Goal: Submit feedback/report problem: Submit feedback/report problem

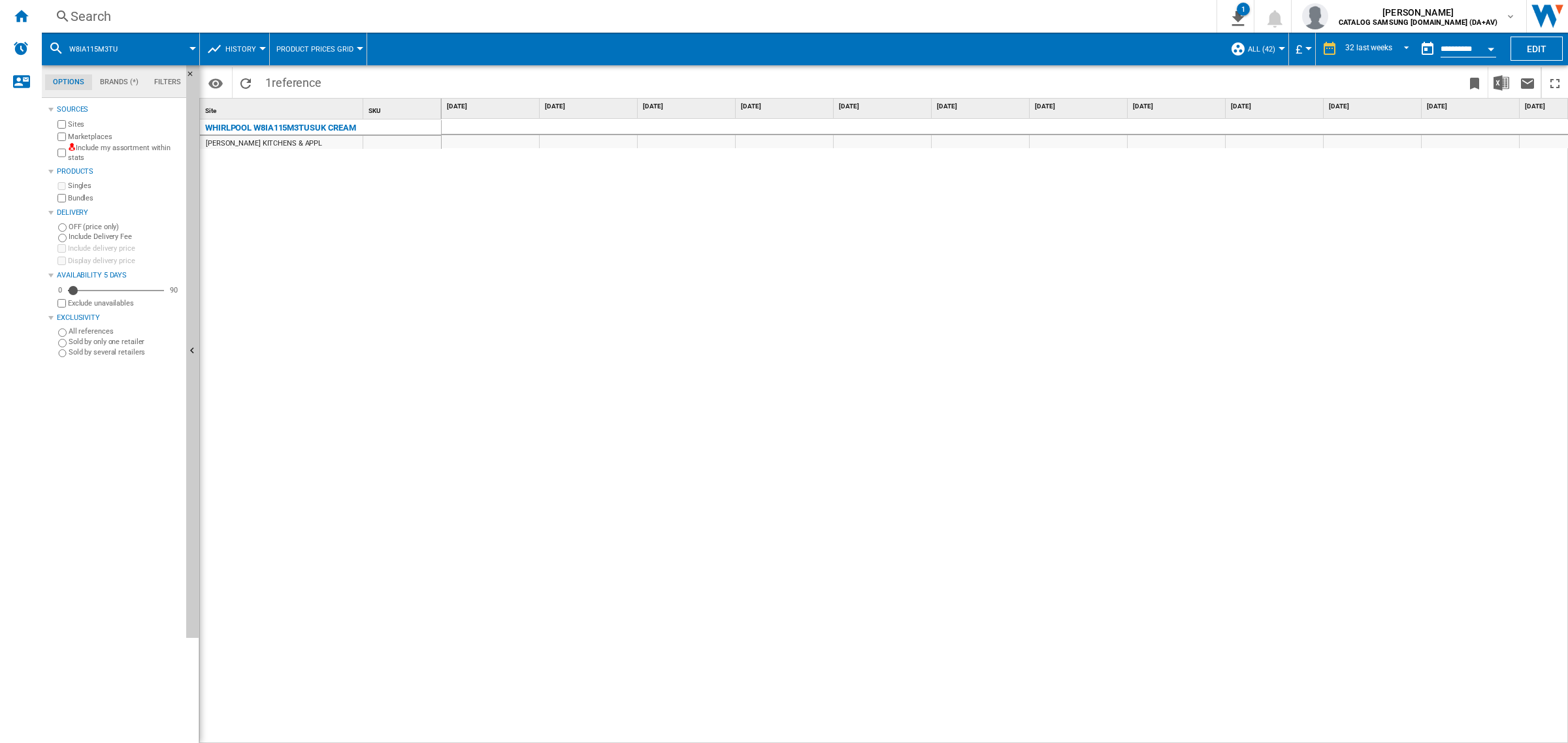
click at [534, 12] on div "Search" at bounding box center [626, 17] width 1112 height 18
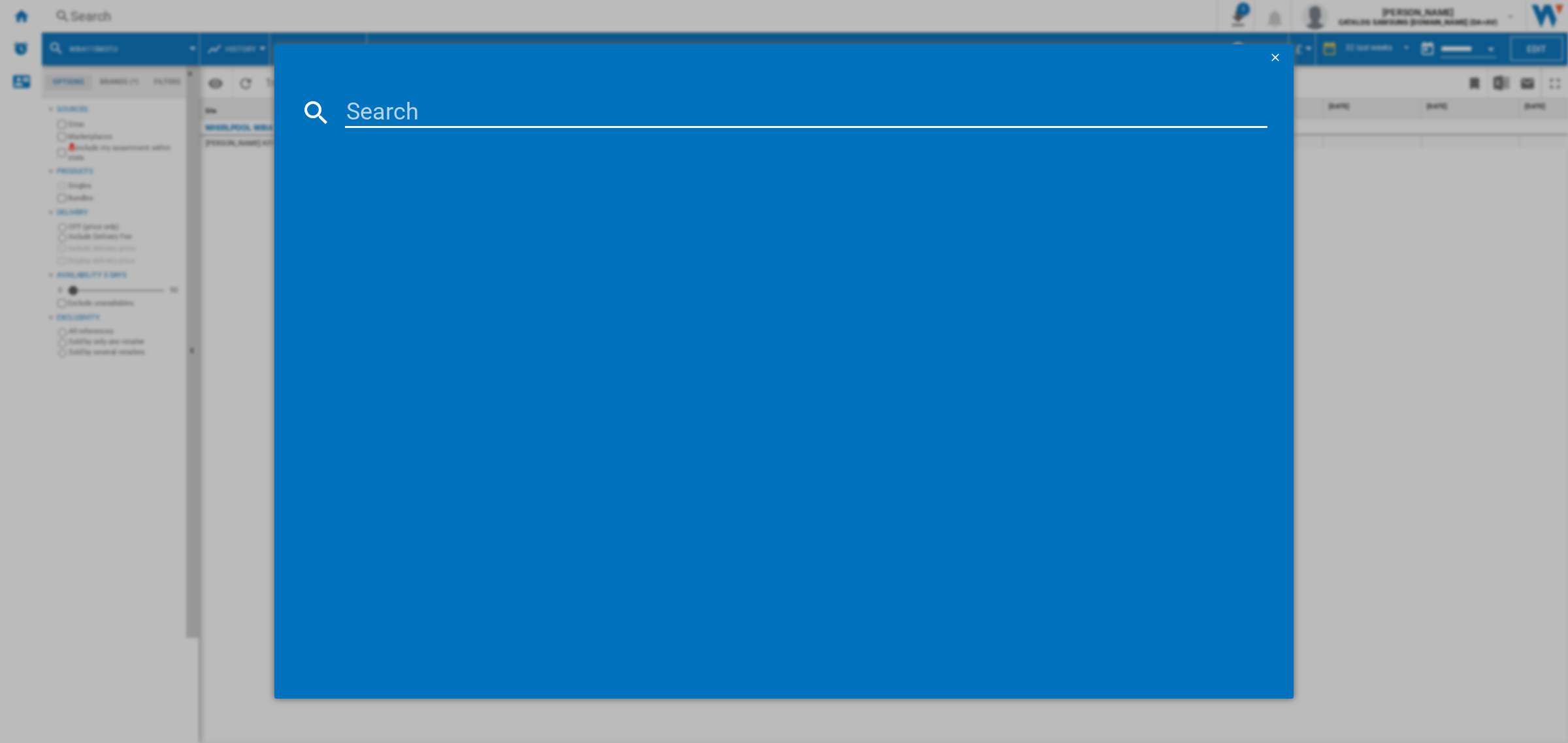
type input "HFTNF5518EW"
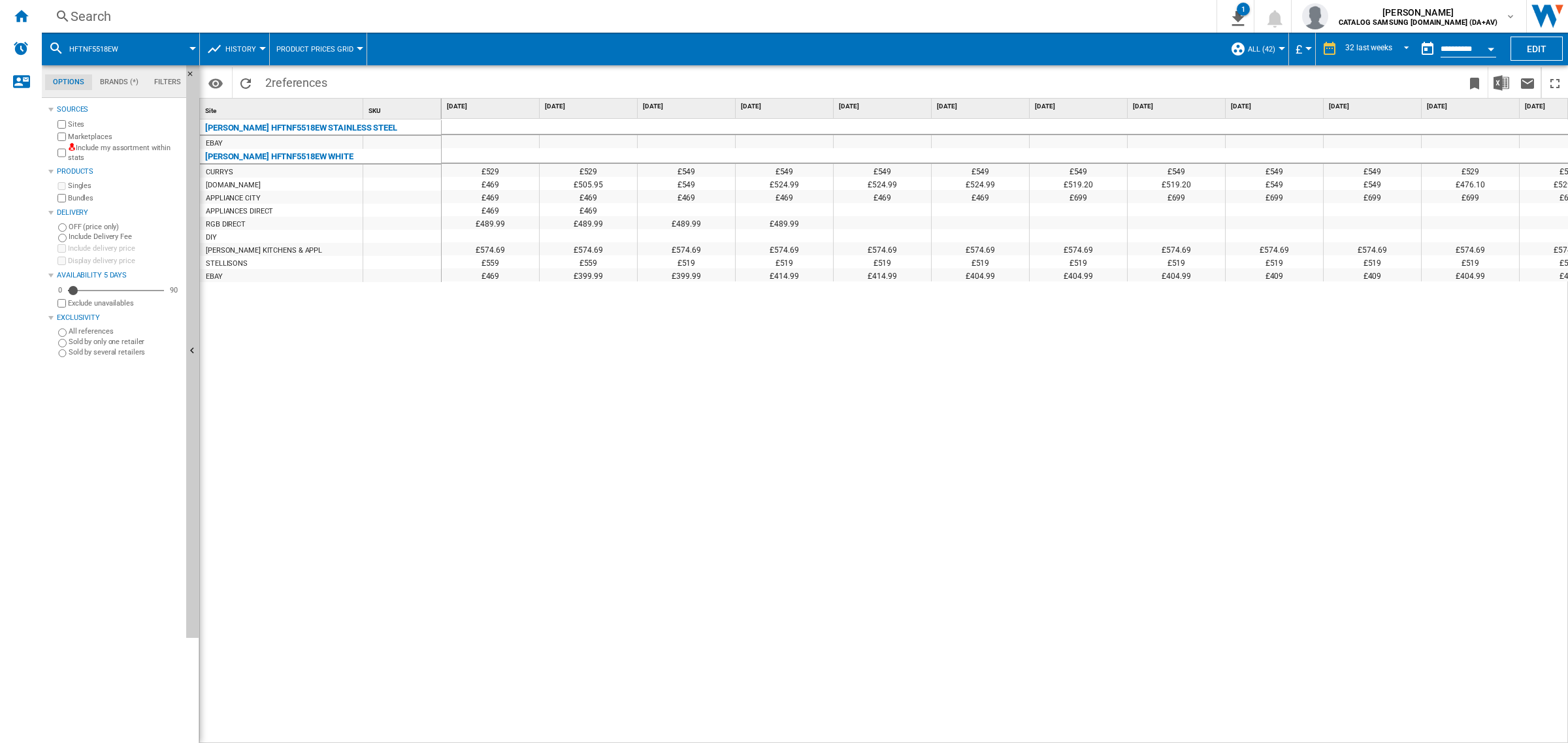
click at [246, 45] on span "History" at bounding box center [240, 49] width 31 height 8
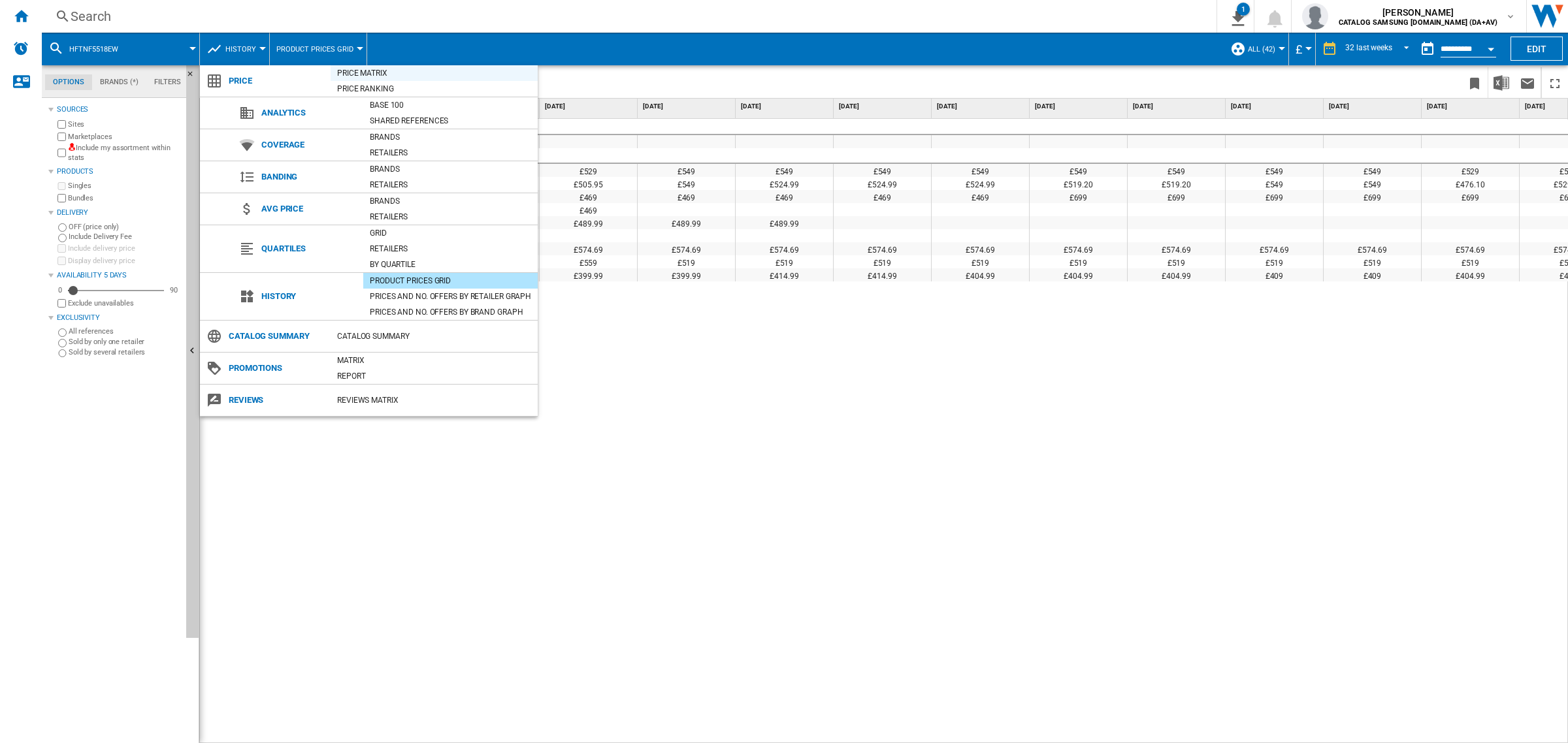
click at [379, 73] on div "Price Matrix" at bounding box center [434, 73] width 207 height 13
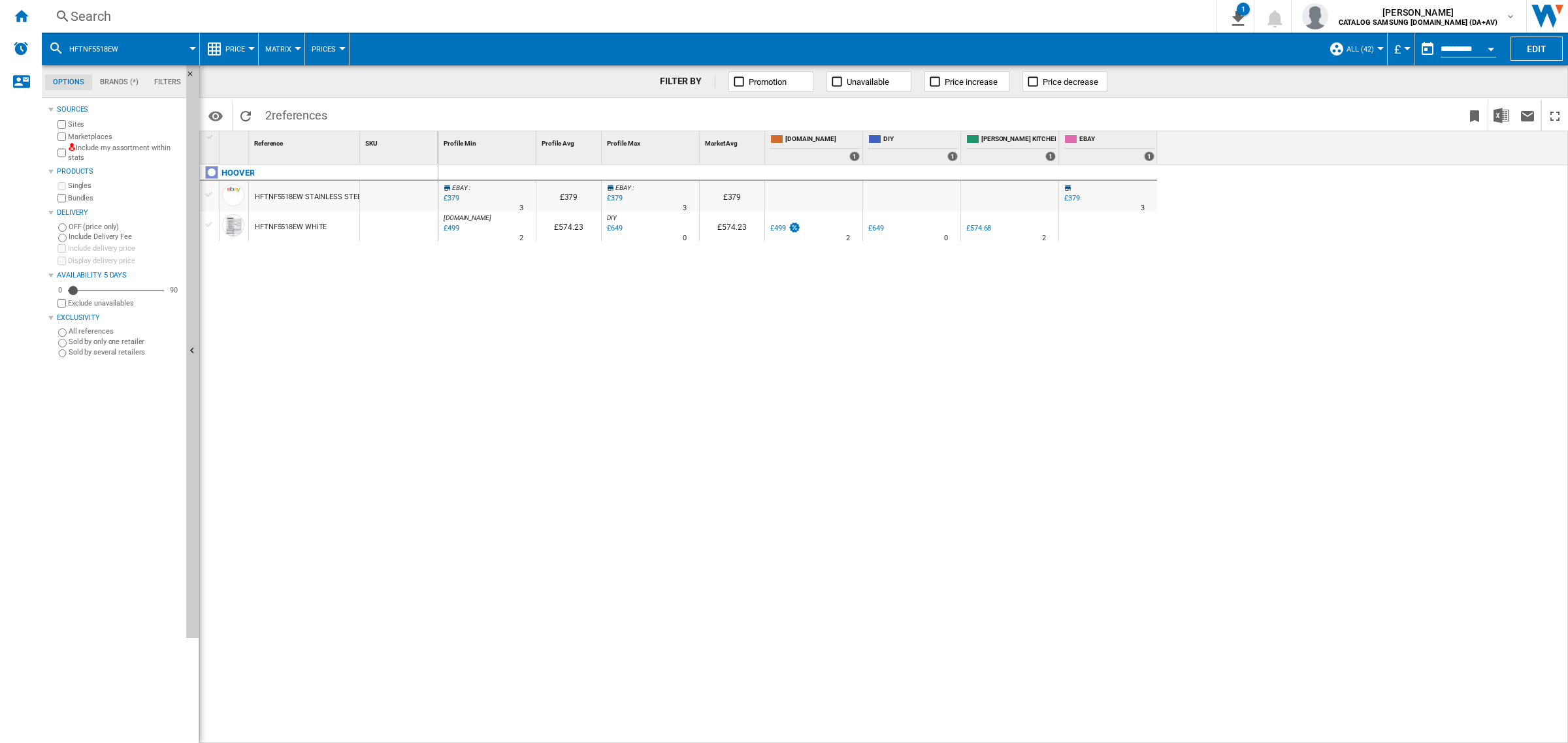
click at [611, 199] on div "£379" at bounding box center [613, 199] width 17 height 13
click at [615, 225] on div "£649" at bounding box center [613, 228] width 17 height 13
click at [614, 199] on div "£379" at bounding box center [613, 199] width 17 height 13
click at [781, 228] on div "£499" at bounding box center [777, 228] width 16 height 8
click at [324, 18] on div "Search" at bounding box center [626, 17] width 1112 height 18
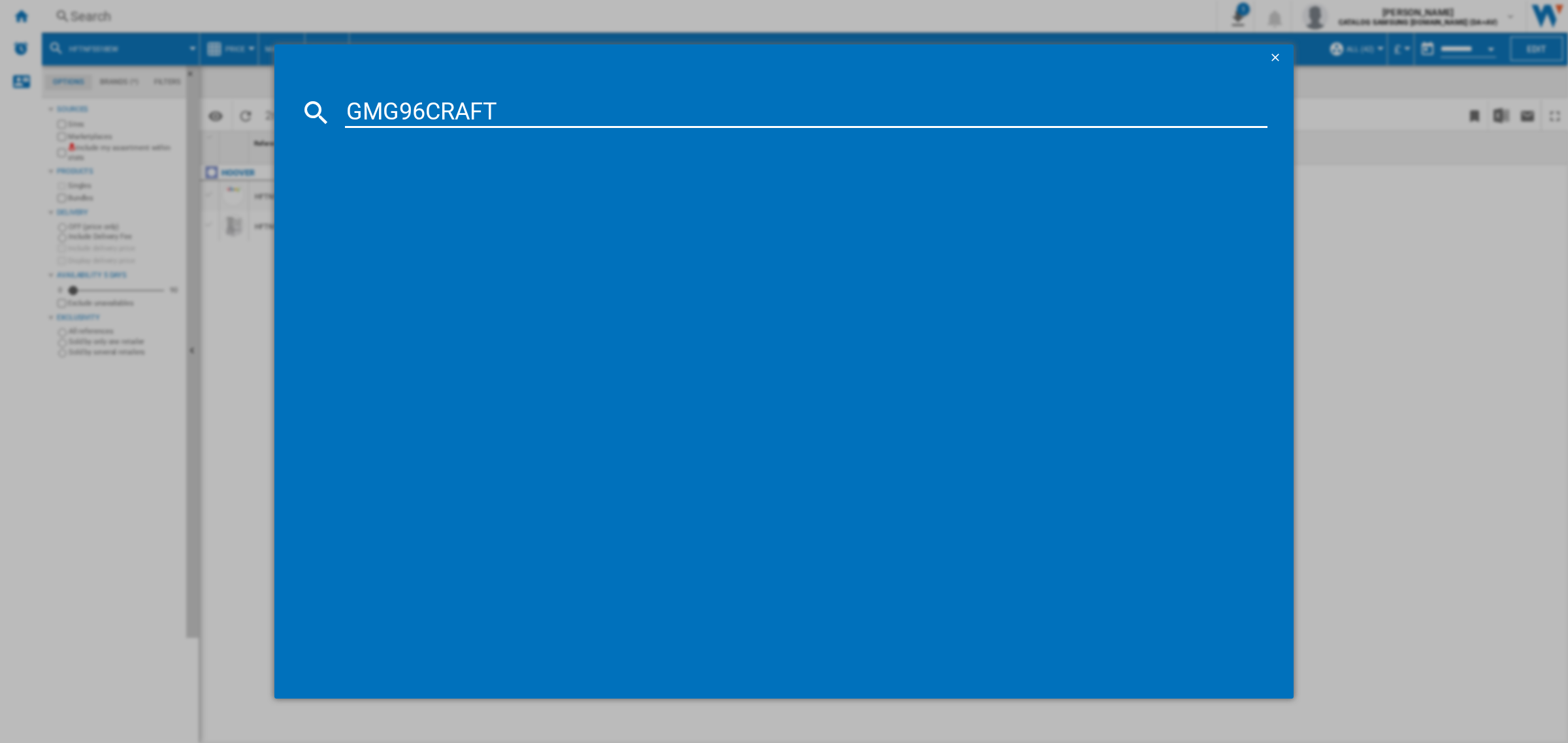
type input "GMG96CRAFT"
click at [517, 113] on input "GMG96CRAFT" at bounding box center [806, 113] width 922 height 31
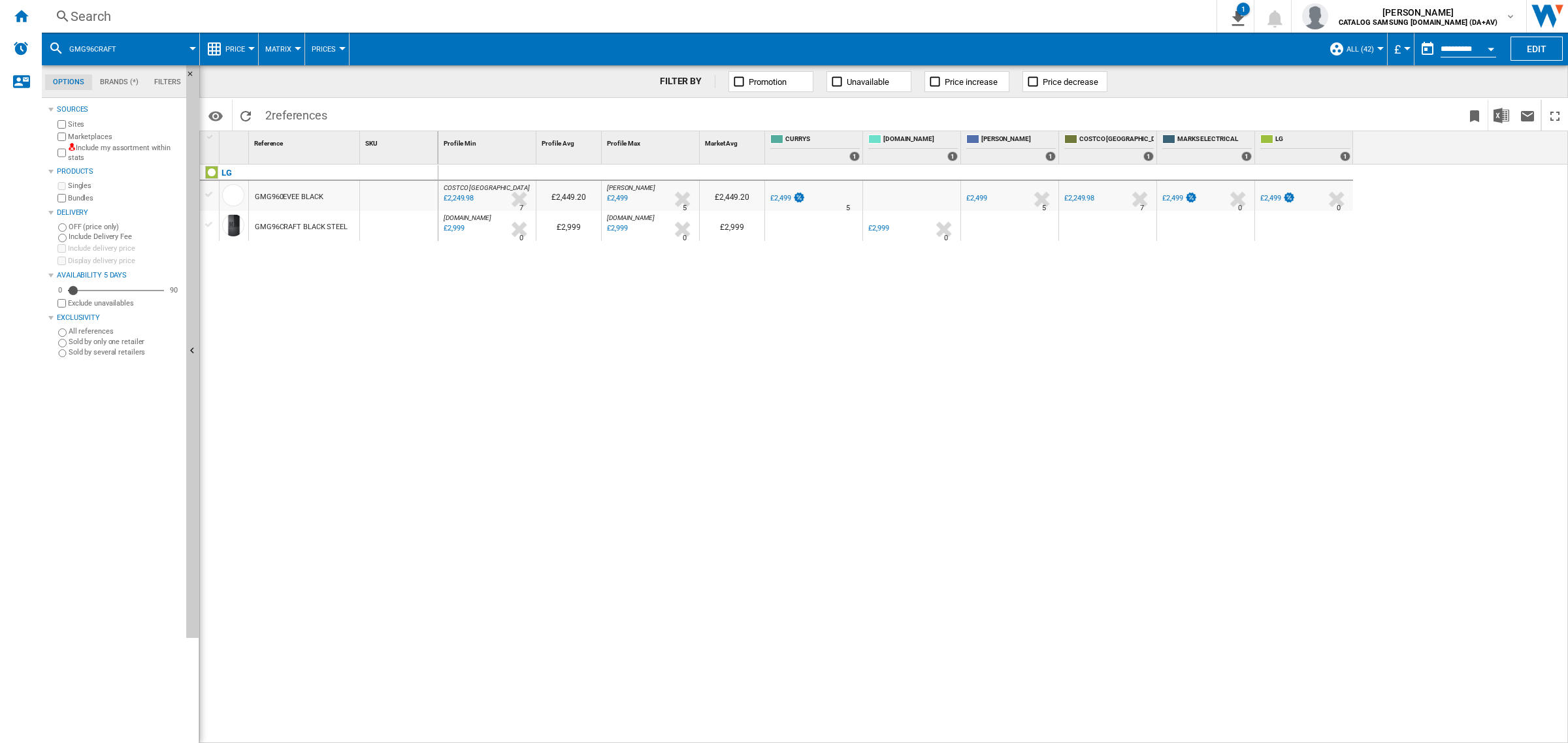
click at [330, 238] on div "GMG96CRAFT BLACK STEEL" at bounding box center [301, 227] width 93 height 30
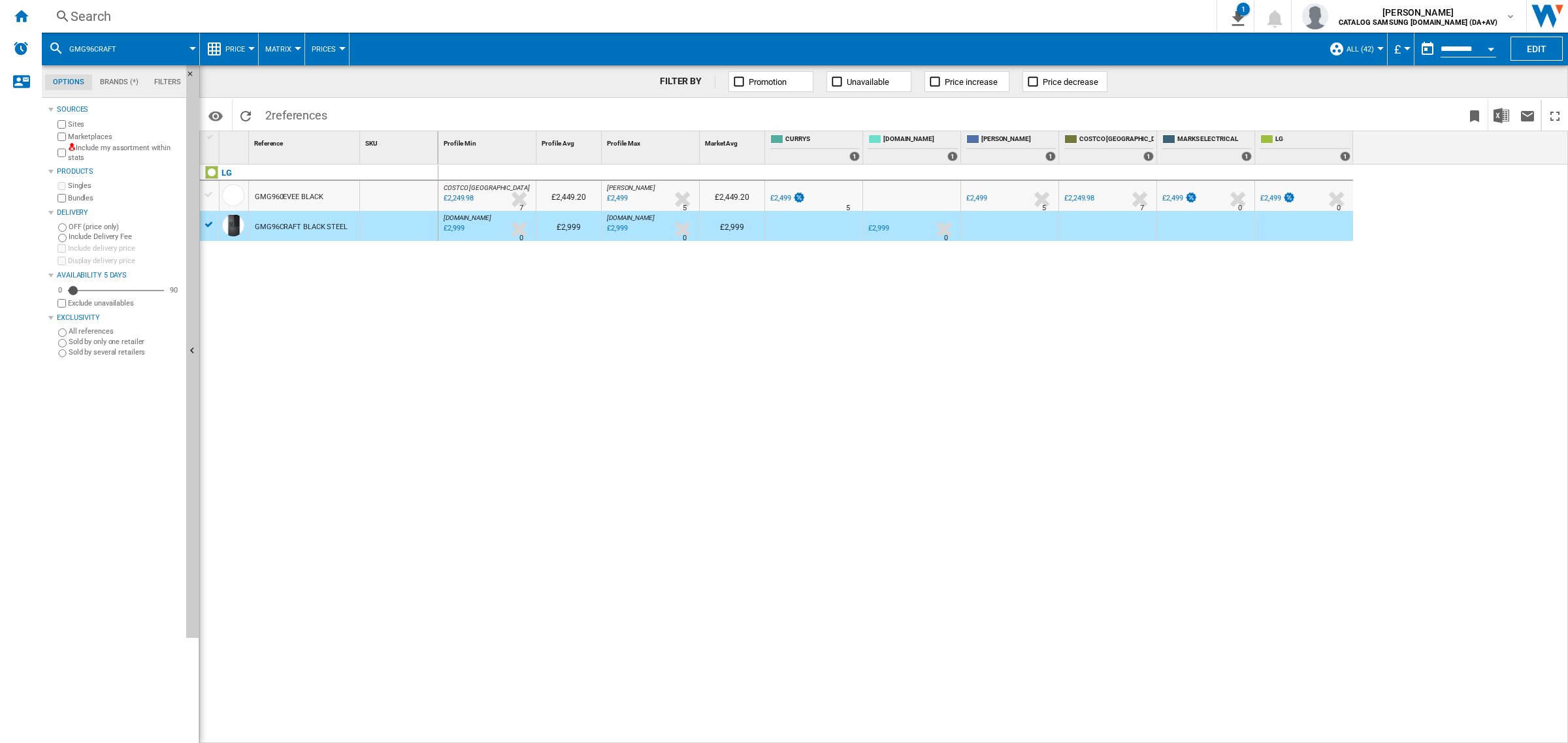
click at [330, 238] on div "GMG96CRAFT BLACK STEEL" at bounding box center [301, 227] width 93 height 30
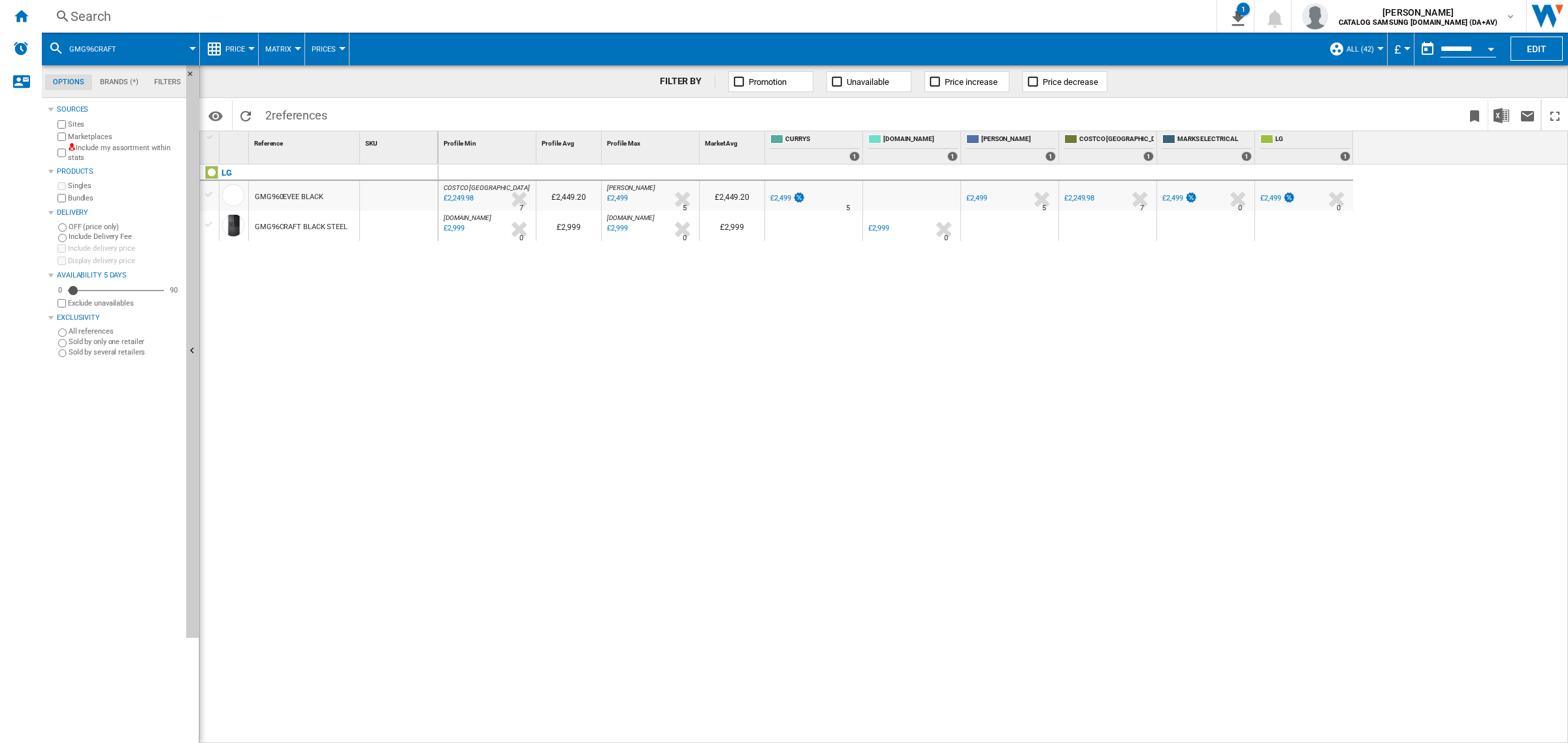
click at [351, 197] on div "GMG960EVEE BLACK" at bounding box center [304, 196] width 110 height 30
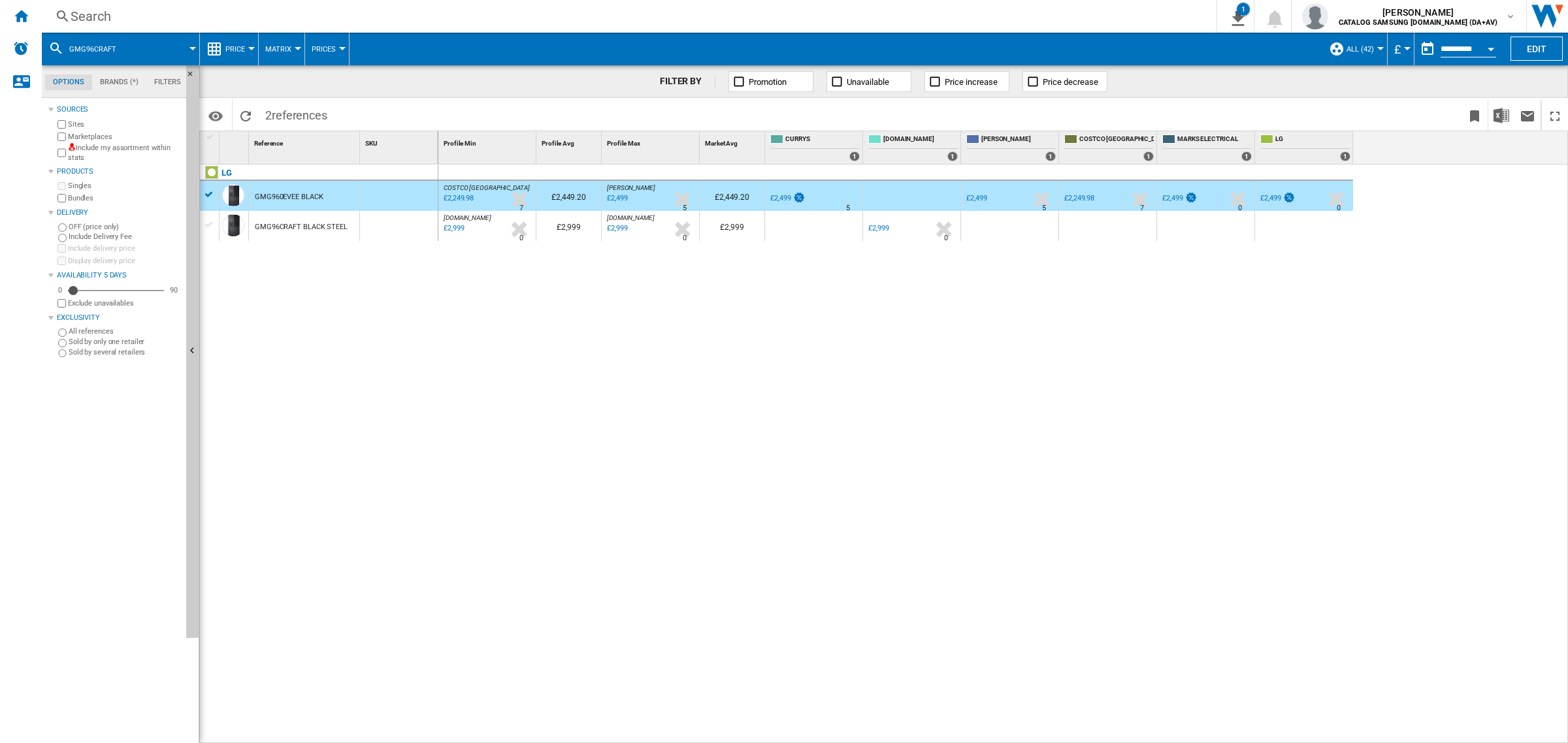
click at [782, 198] on div "£2,499" at bounding box center [780, 198] width 20 height 8
click at [206, 194] on div "LG" at bounding box center [322, 180] width 238 height 30
click at [340, 222] on div "GMG96CRAFT BLACK STEEL" at bounding box center [301, 227] width 93 height 30
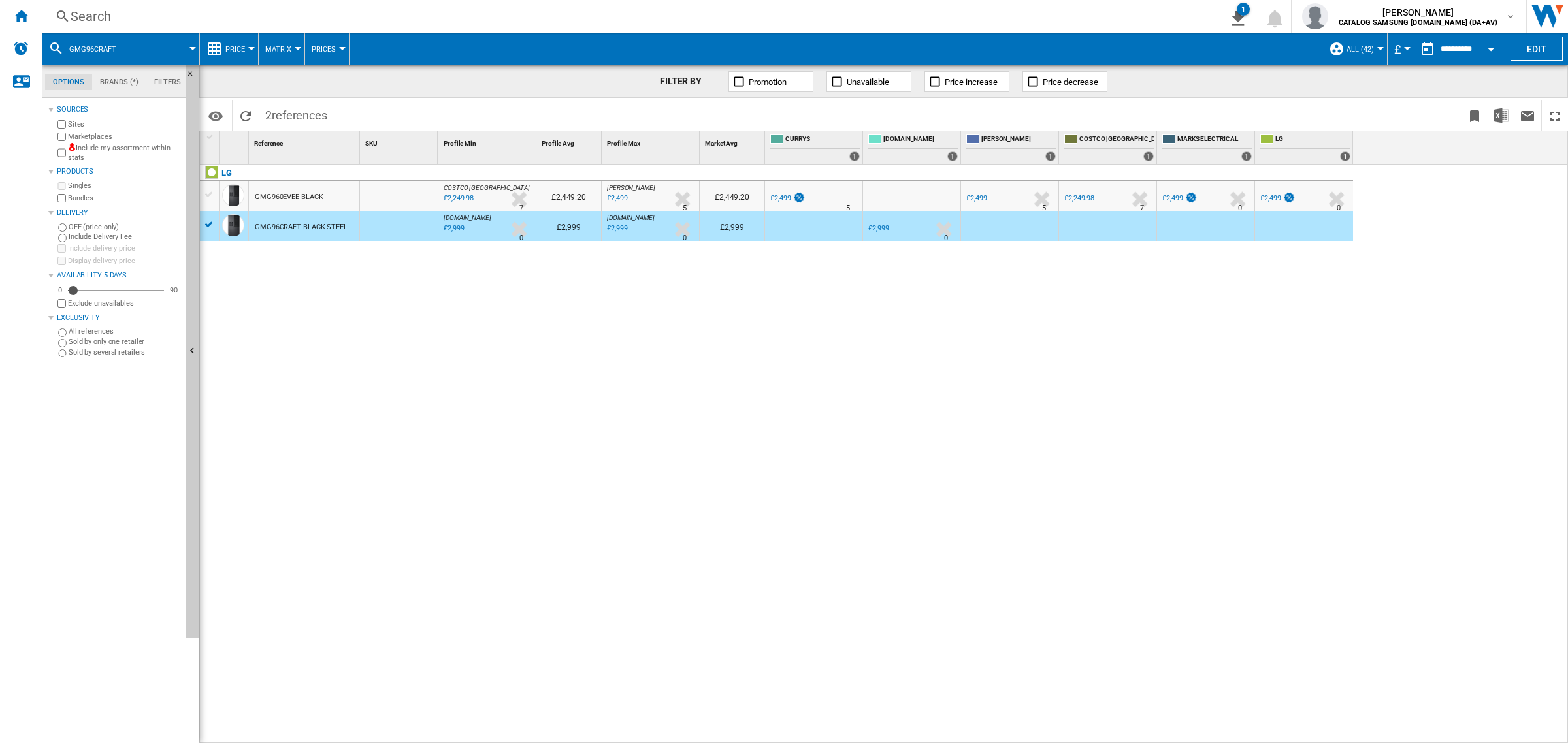
click at [325, 227] on div "GMG96CRAFT BLACK STEEL" at bounding box center [301, 227] width 93 height 30
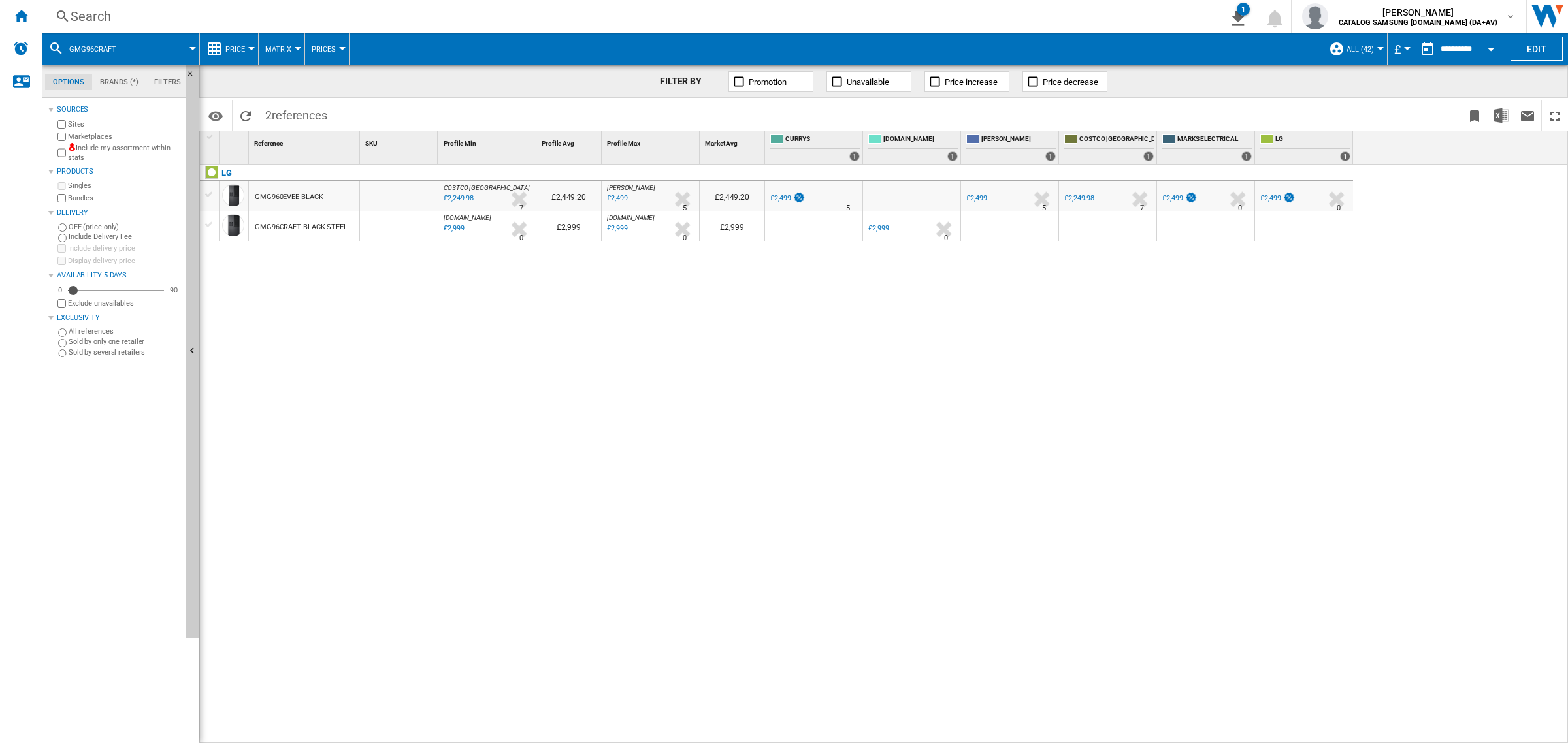
click at [314, 223] on div "GMG96CRAFT BLACK STEEL" at bounding box center [301, 227] width 93 height 30
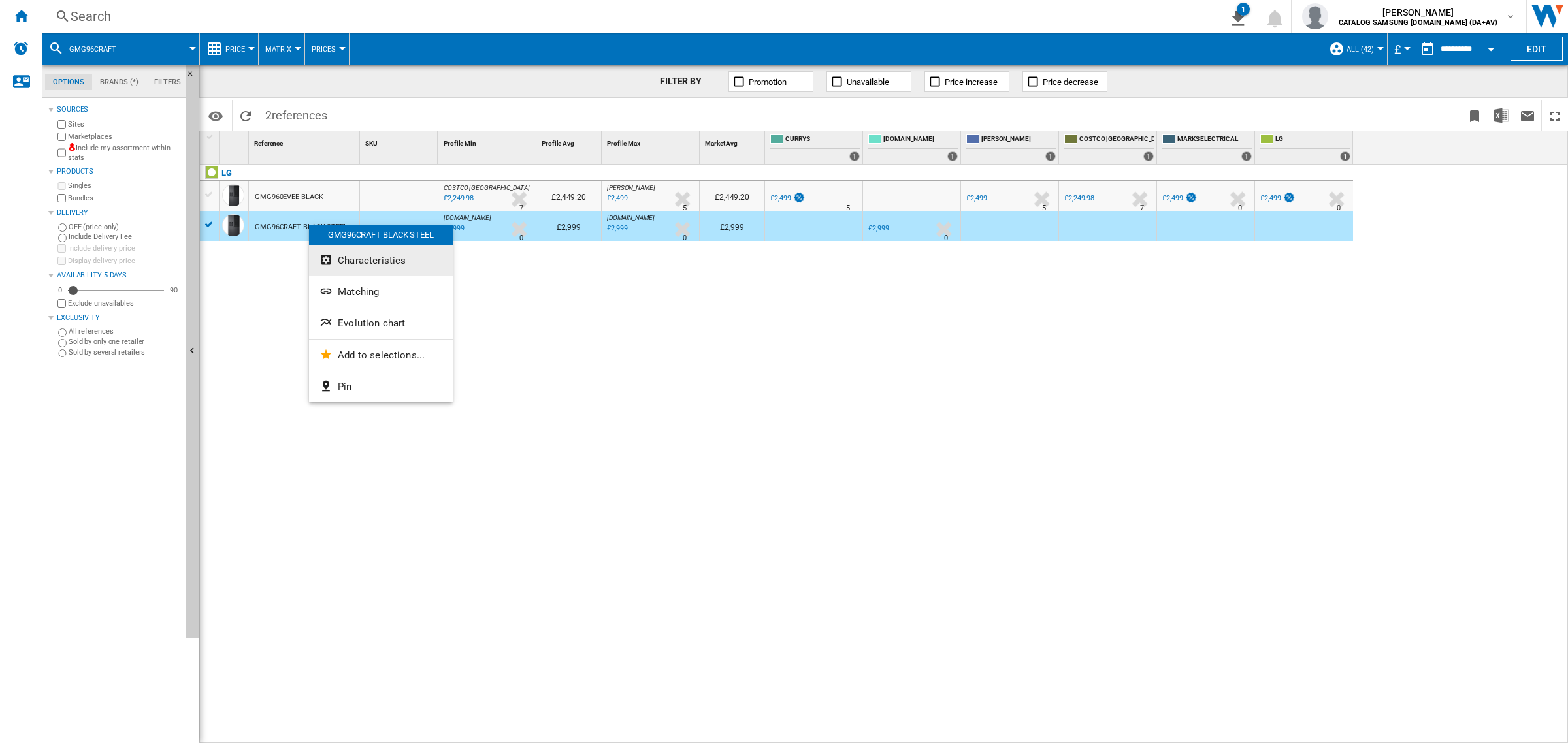
click at [376, 265] on span "Characteristics" at bounding box center [372, 261] width 68 height 12
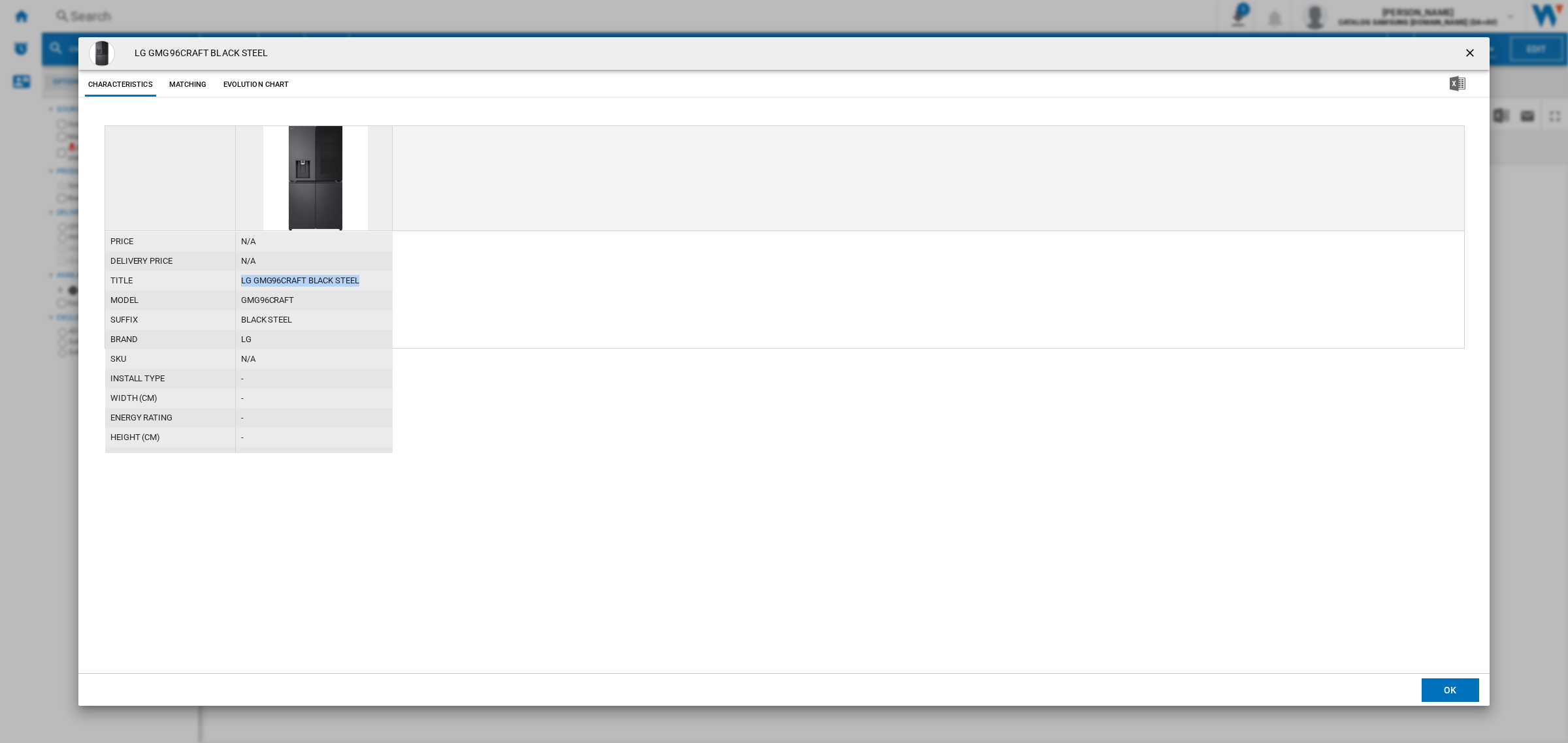
drag, startPoint x: 224, startPoint y: 262, endPoint x: 223, endPoint y: 281, distance: 19.0
click at [223, 271] on div "title LG GMG96CRAFT BLACK STEEL" at bounding box center [248, 271] width 287 height 0
copy div "LG GMG96CRAFT BLACK STEEL"
click at [1469, 54] on ng-md-icon "getI18NText('BUTTONS.CLOSE_DIALOG')" at bounding box center [1470, 54] width 16 height 16
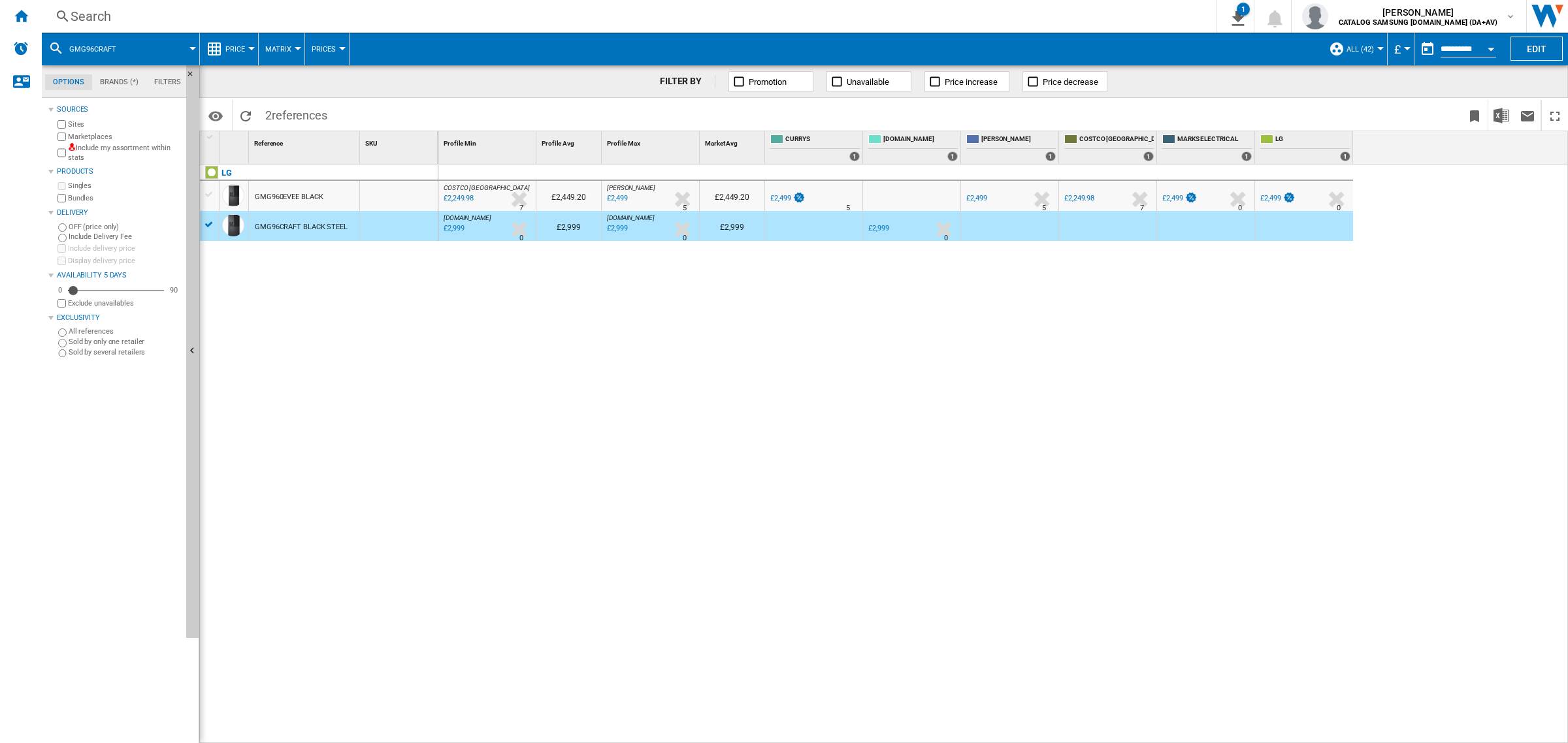
click at [291, 199] on div "GMG960EVEE BLACK" at bounding box center [289, 197] width 68 height 30
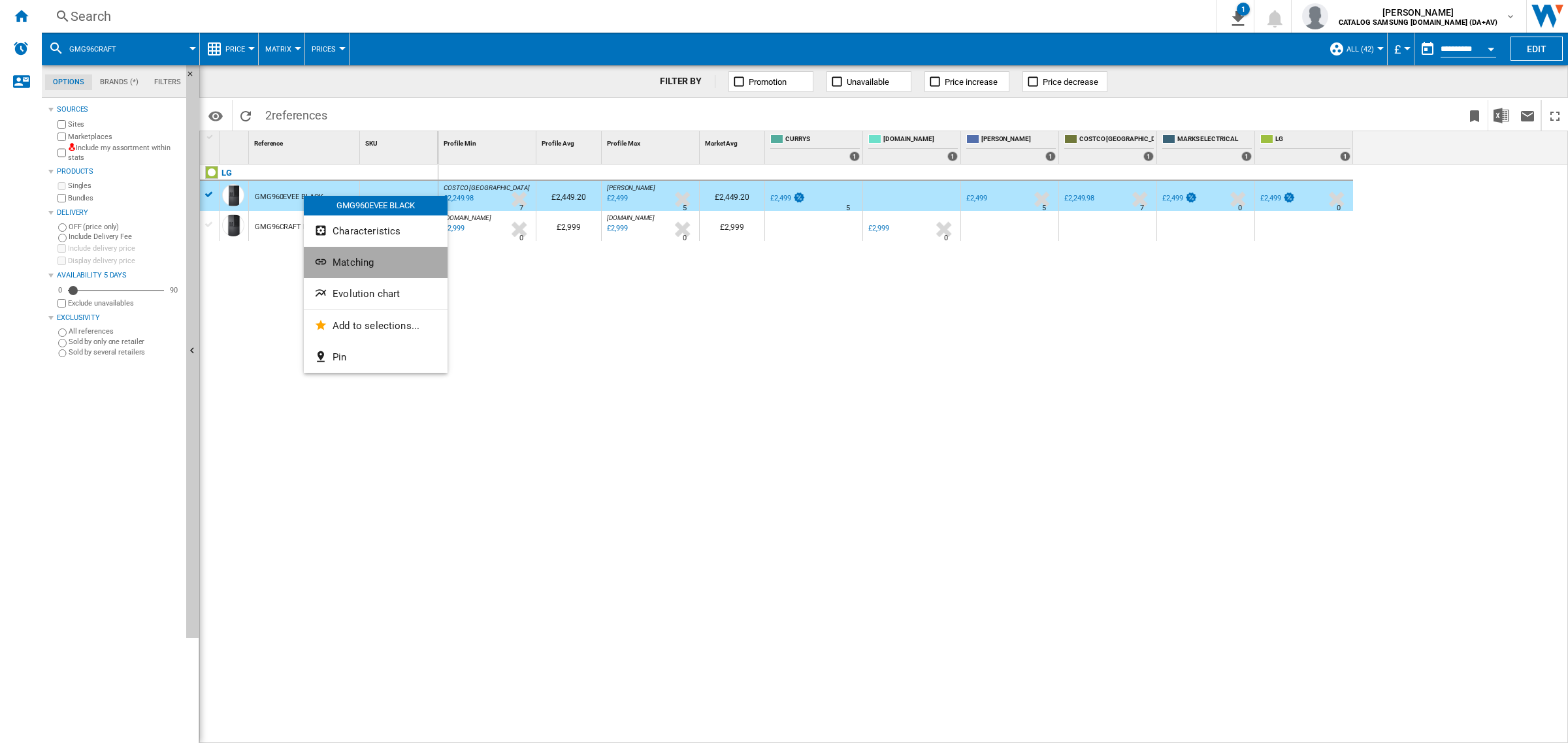
click at [389, 265] on button "Matching" at bounding box center [376, 262] width 144 height 31
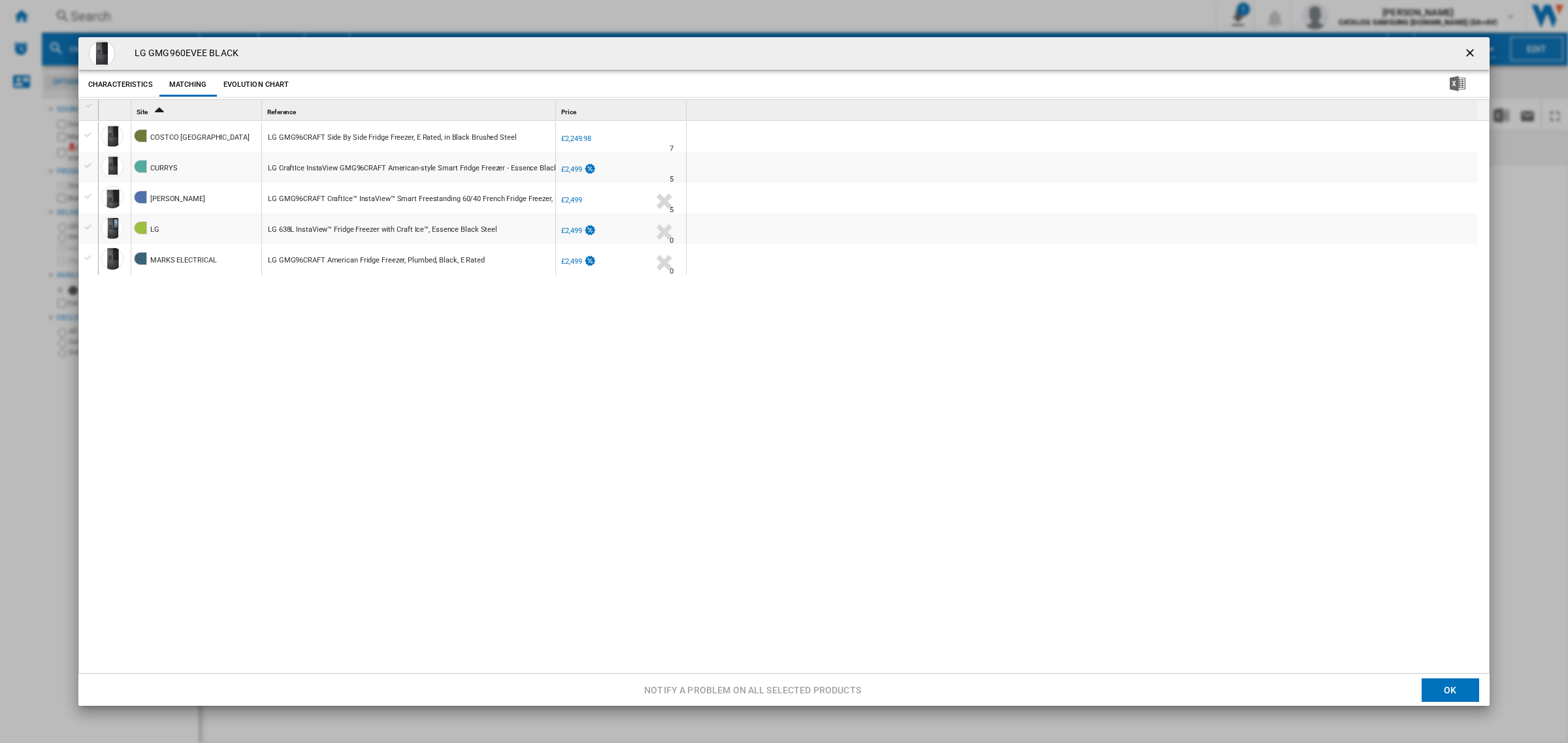
click at [90, 106] on div "Product popup" at bounding box center [89, 105] width 11 height 9
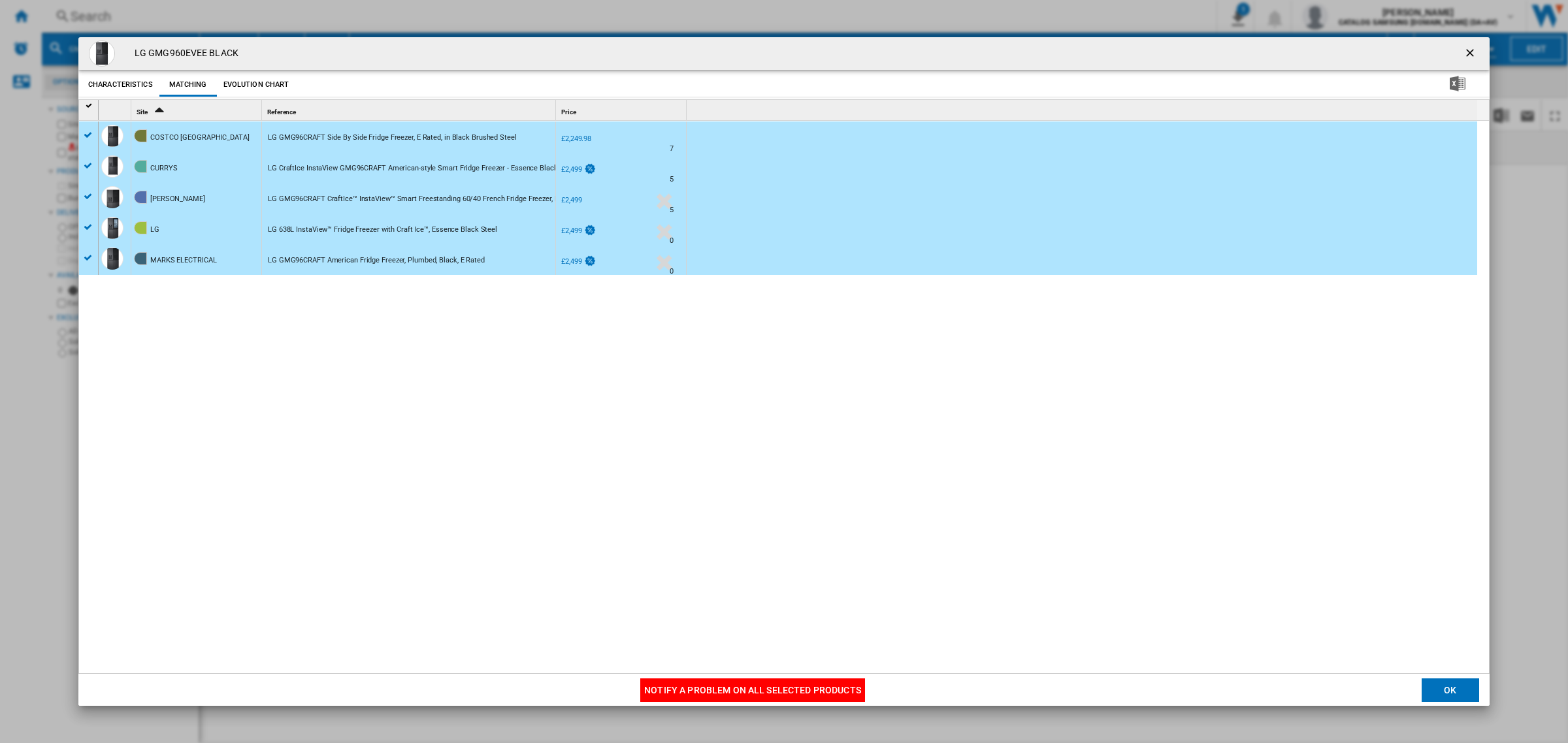
click at [811, 692] on button "Notify a problem on all selected products" at bounding box center [752, 690] width 224 height 23
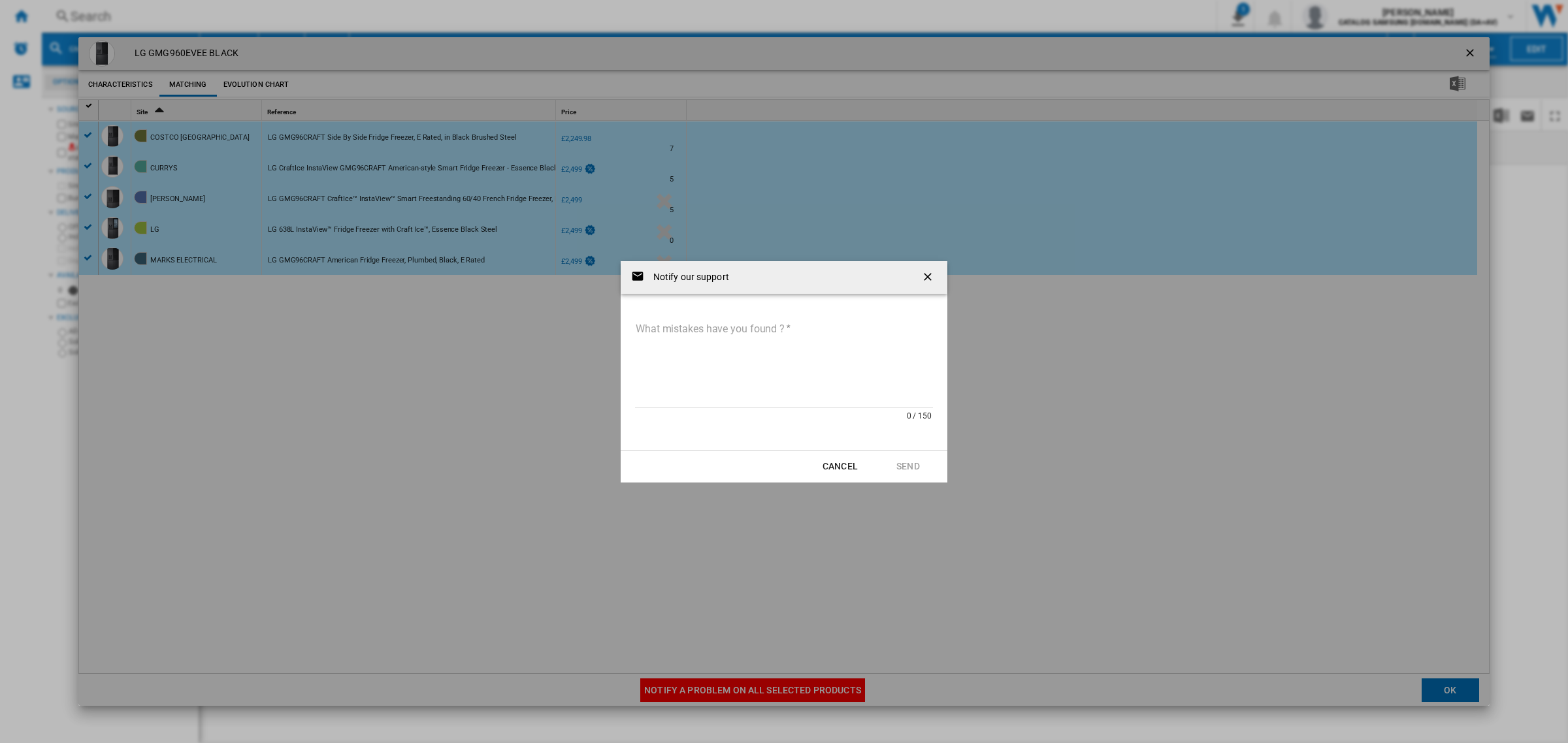
click at [748, 376] on textarea "What mistakes have you found ?" at bounding box center [784, 364] width 298 height 89
paste textarea "**********"
type textarea "**********"
click at [915, 463] on button "Send" at bounding box center [907, 466] width 57 height 23
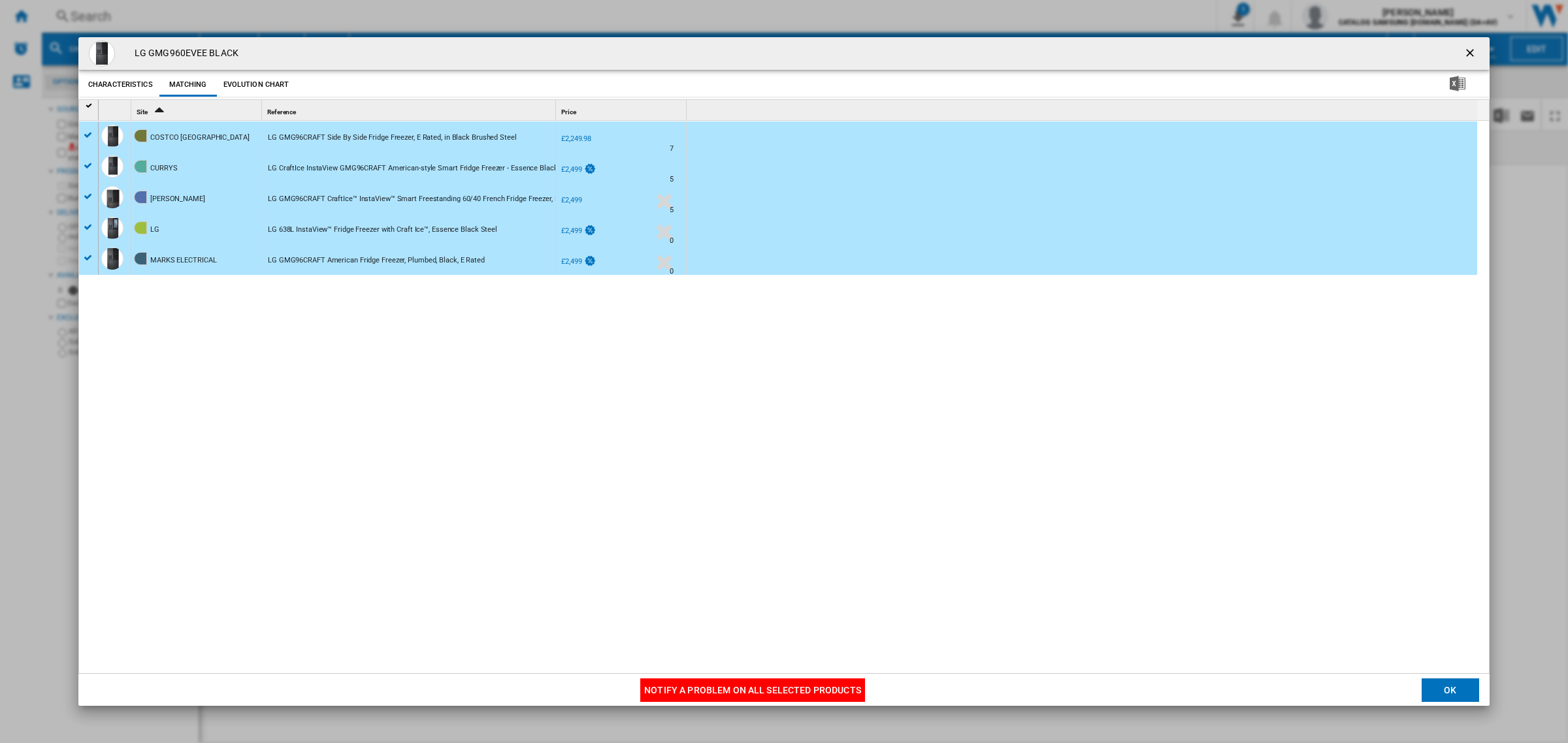
click at [1466, 51] on ng-md-icon "getI18NText('BUTTONS.CLOSE_DIALOG')" at bounding box center [1470, 54] width 16 height 16
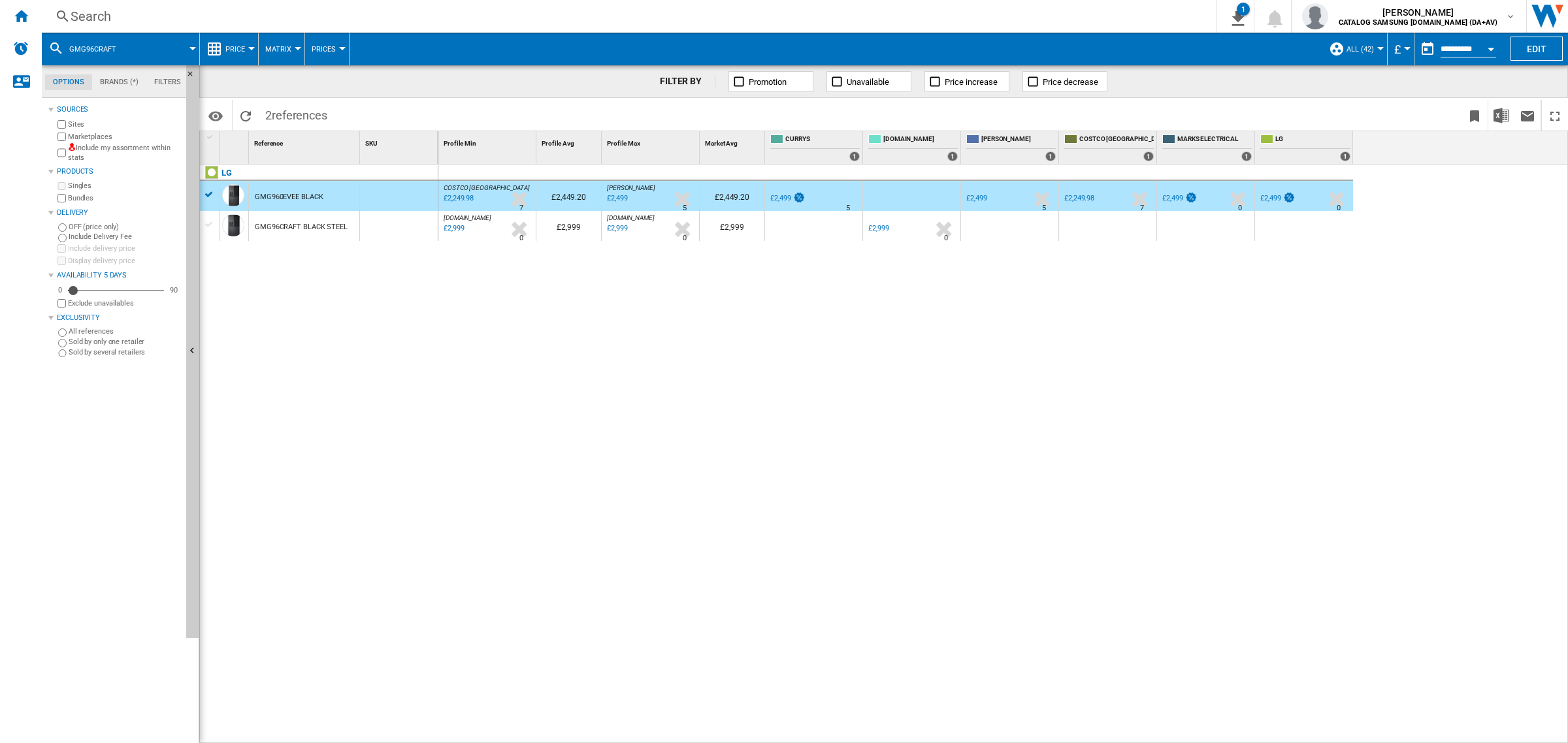
click at [317, 14] on div "Search" at bounding box center [626, 17] width 1112 height 18
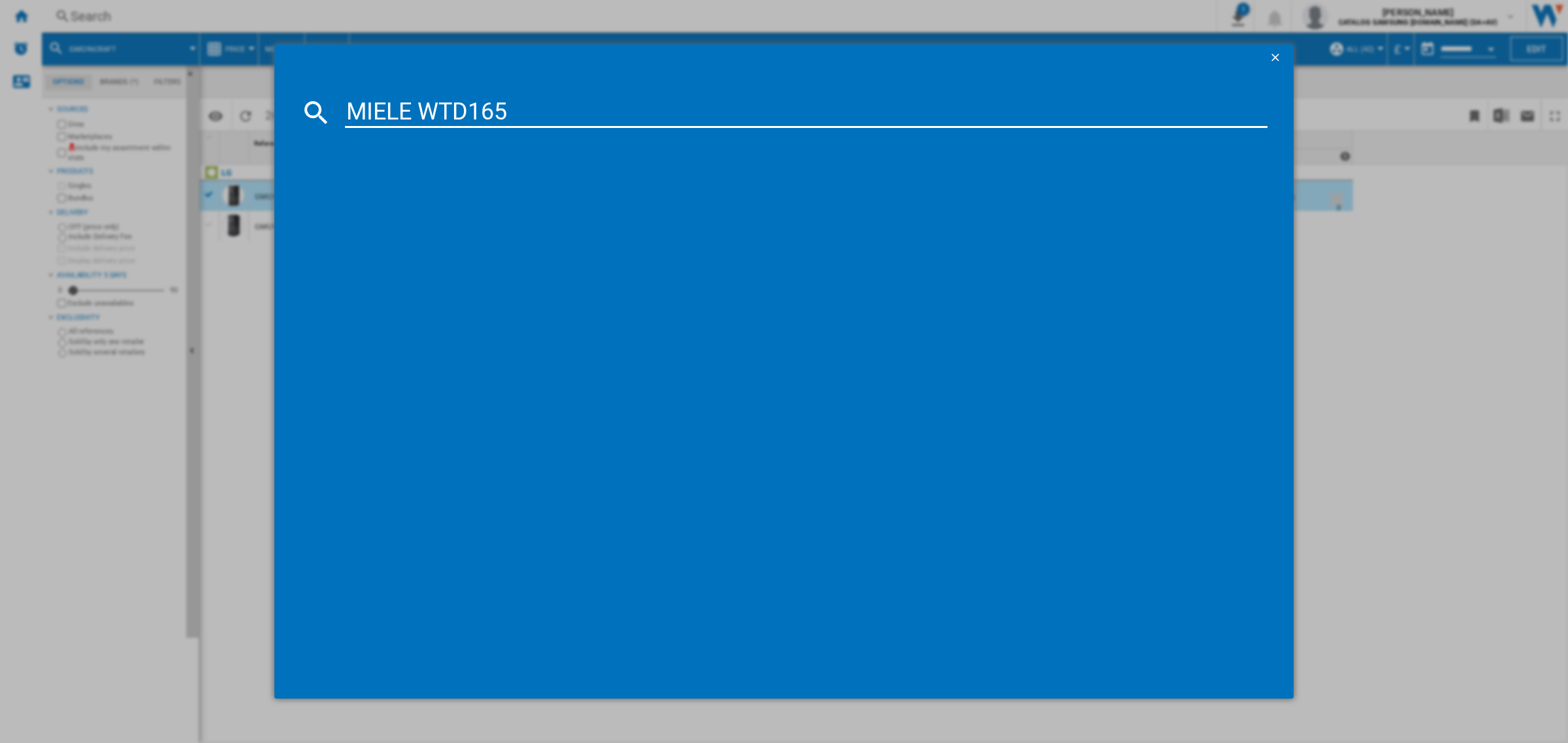
type input "MIELE WTD165"
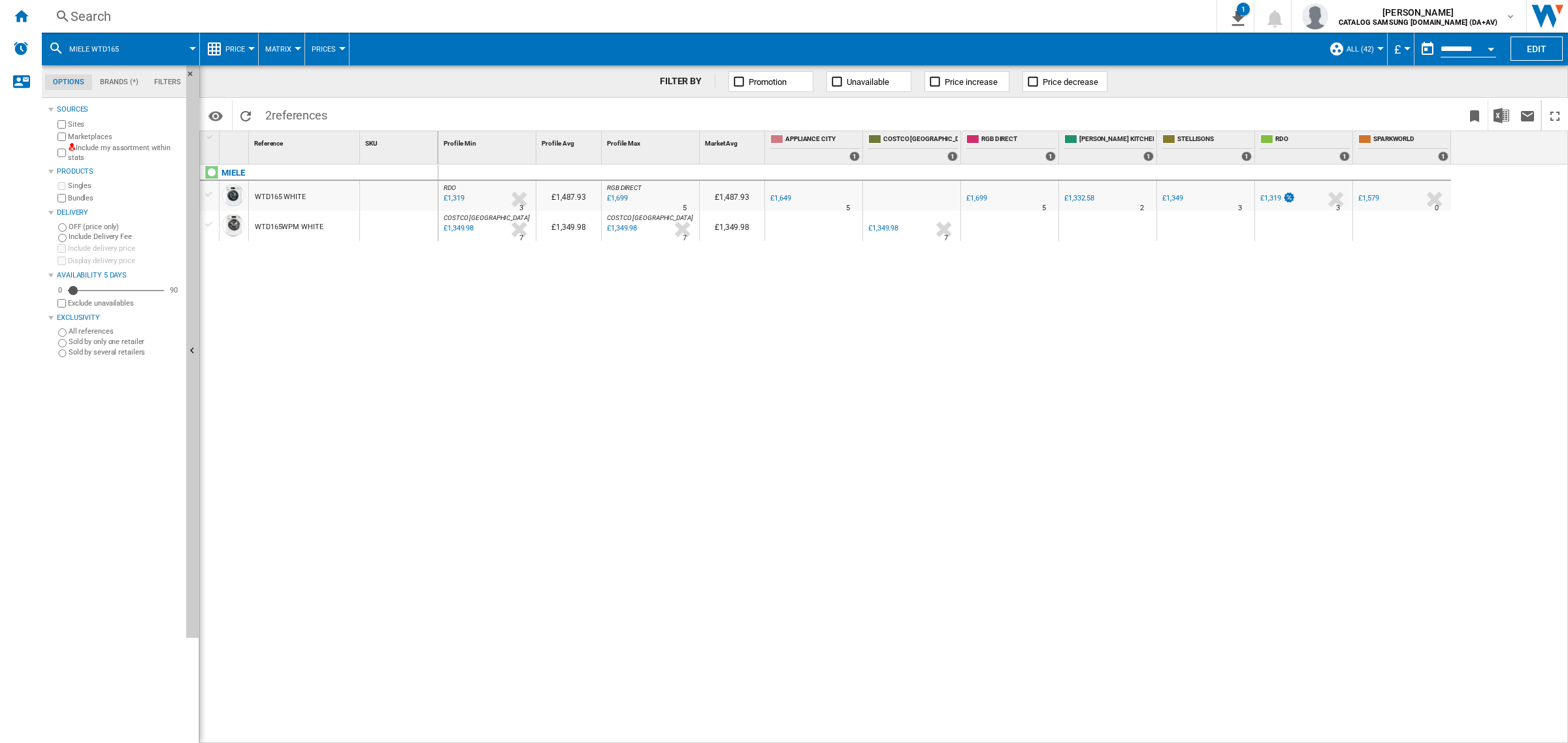
click at [881, 229] on div "£1,349.98" at bounding box center [883, 228] width 30 height 8
click at [782, 199] on div "£1,649" at bounding box center [780, 198] width 20 height 8
click at [317, 199] on div "WTD165 WHITE" at bounding box center [304, 196] width 110 height 30
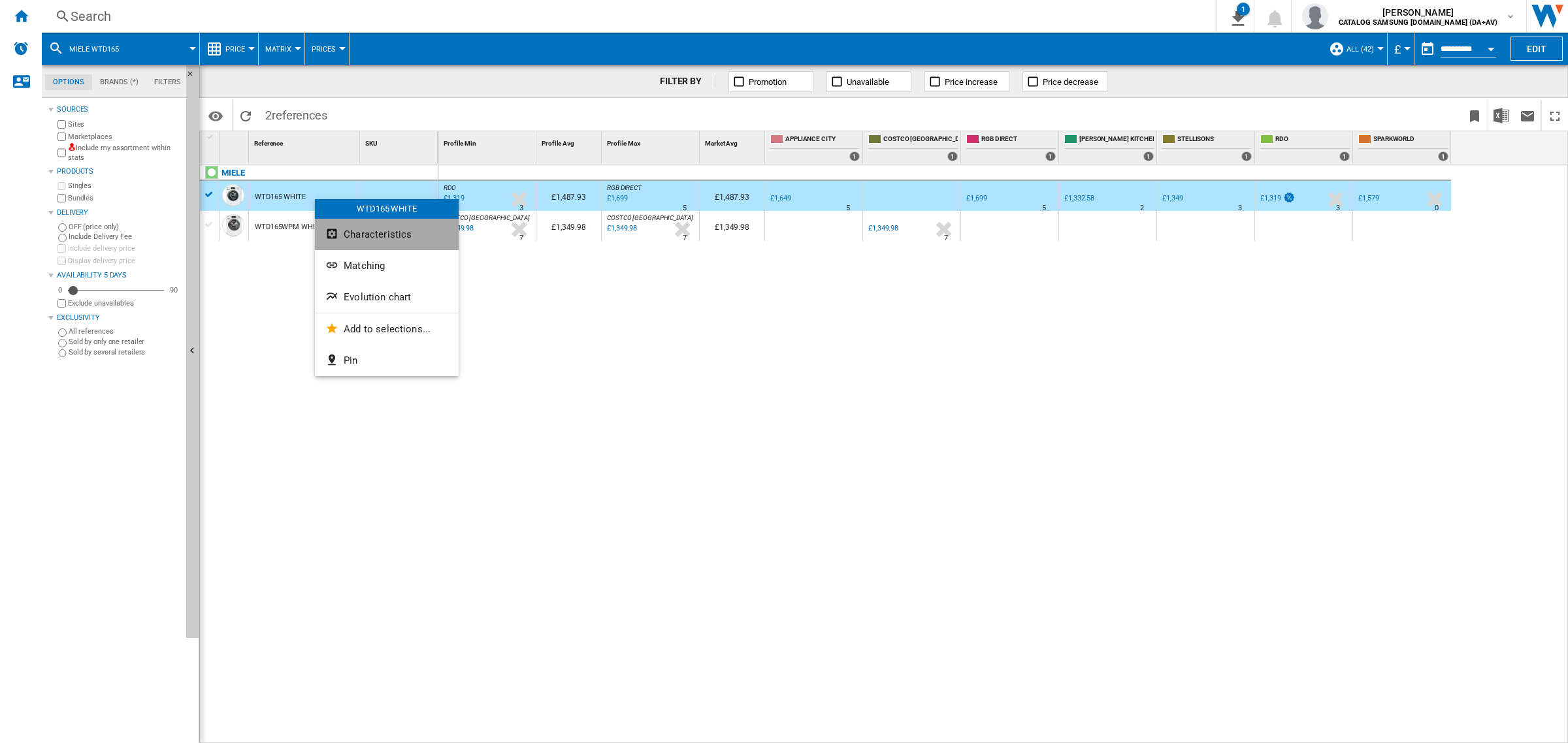
click at [363, 235] on span "Characteristics" at bounding box center [378, 234] width 68 height 12
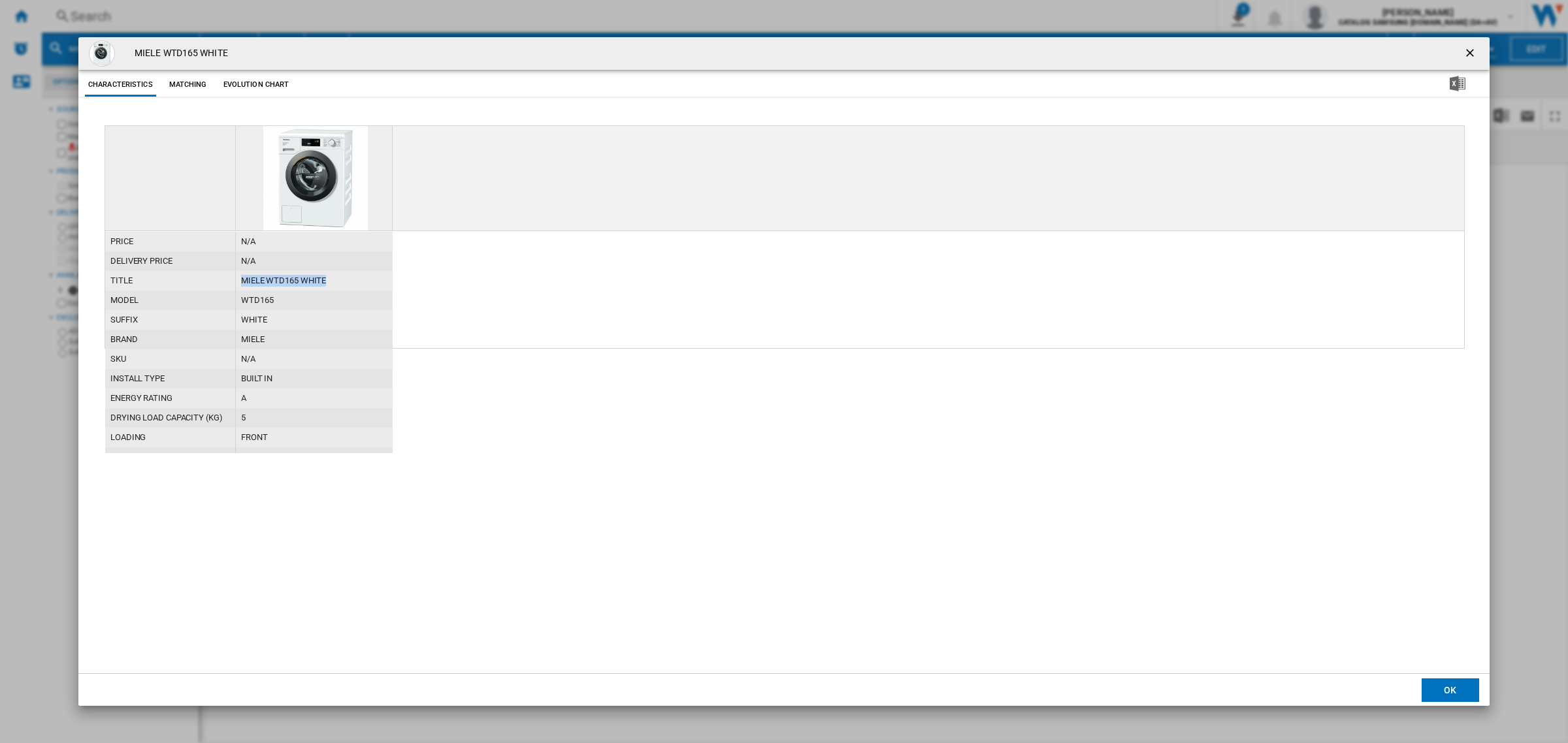
drag, startPoint x: 246, startPoint y: 270, endPoint x: 239, endPoint y: 276, distance: 9.2
click at [239, 276] on div "MIELE WTD165 WHITE" at bounding box center [314, 280] width 156 height 20
copy div "MIELE WTD165 WHITE"
click at [1472, 46] on ng-md-icon "getI18NText('BUTTONS.CLOSE_DIALOG')" at bounding box center [1470, 54] width 16 height 16
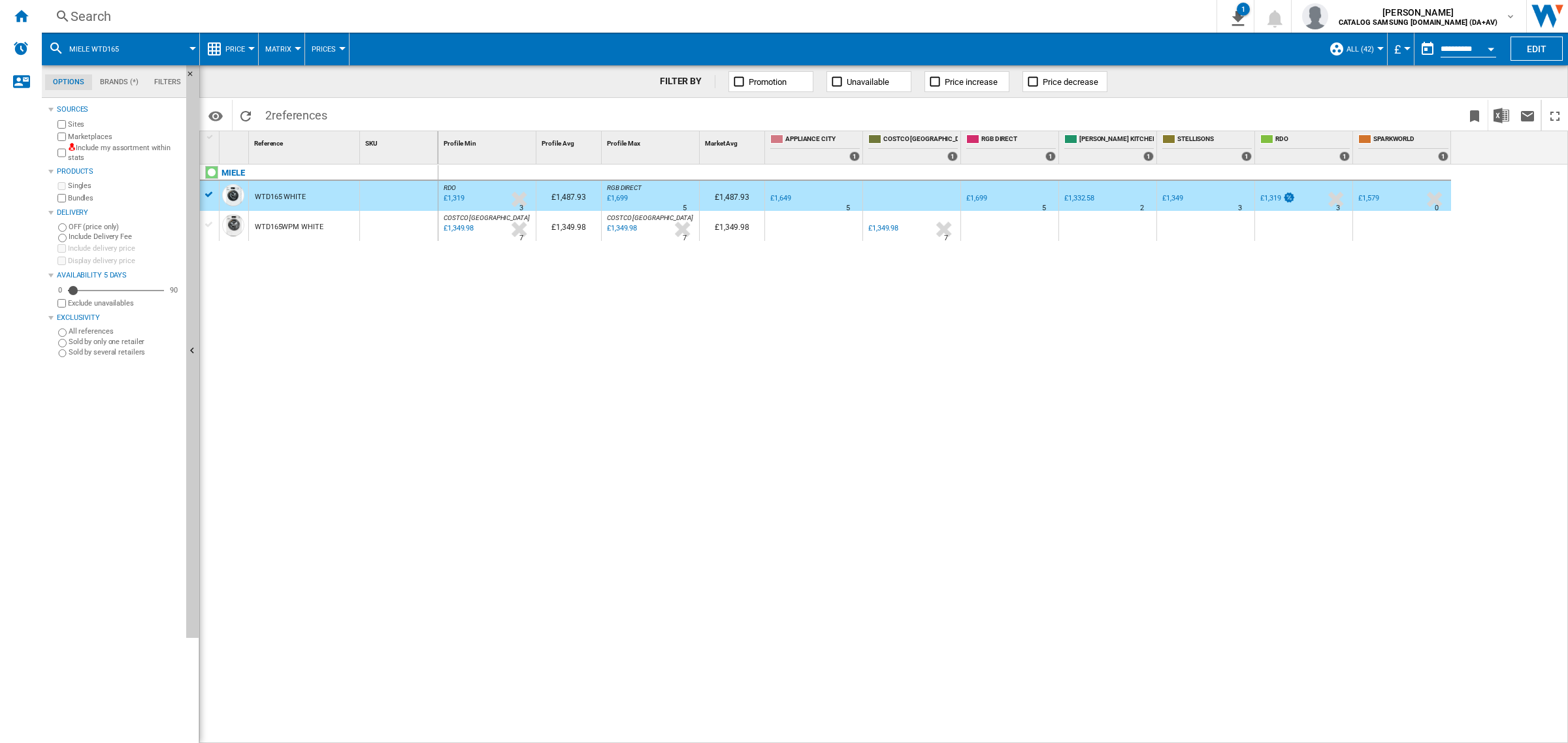
click at [312, 232] on div "WTD165WPM WHITE" at bounding box center [289, 227] width 69 height 30
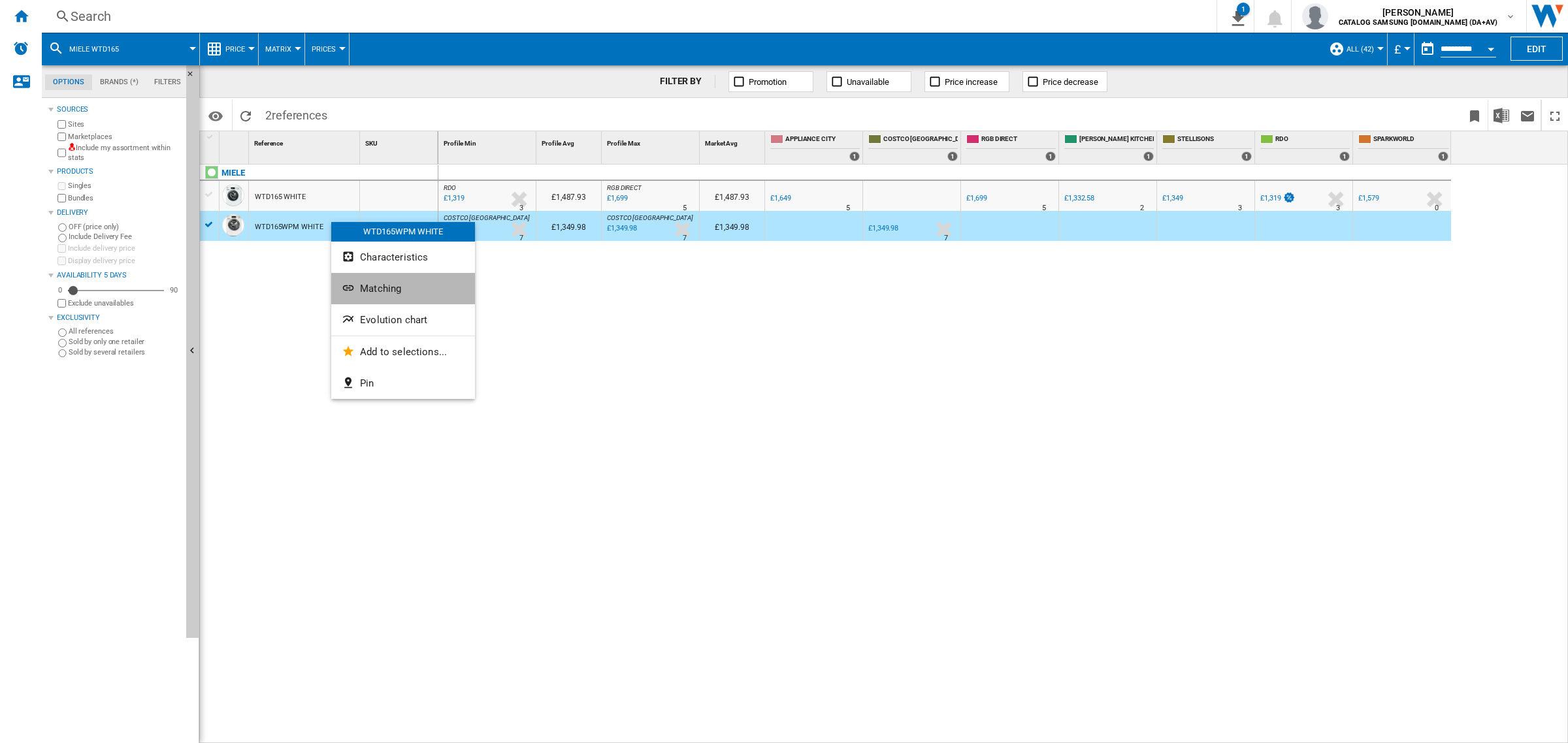
click at [408, 274] on button "Matching" at bounding box center [403, 289] width 144 height 31
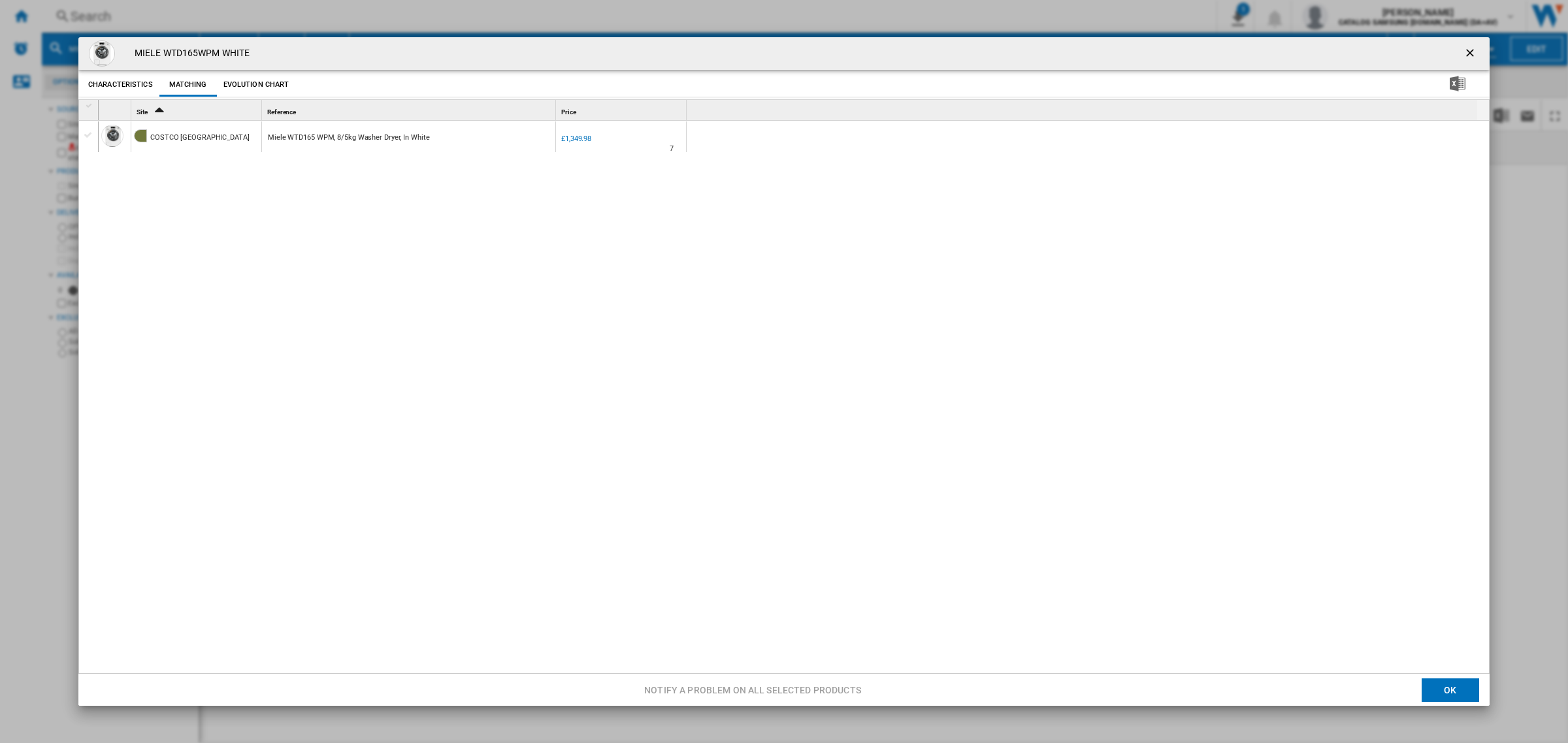
click at [95, 137] on div "Product popup" at bounding box center [88, 135] width 19 height 14
click at [92, 137] on div "Product popup" at bounding box center [89, 135] width 14 height 12
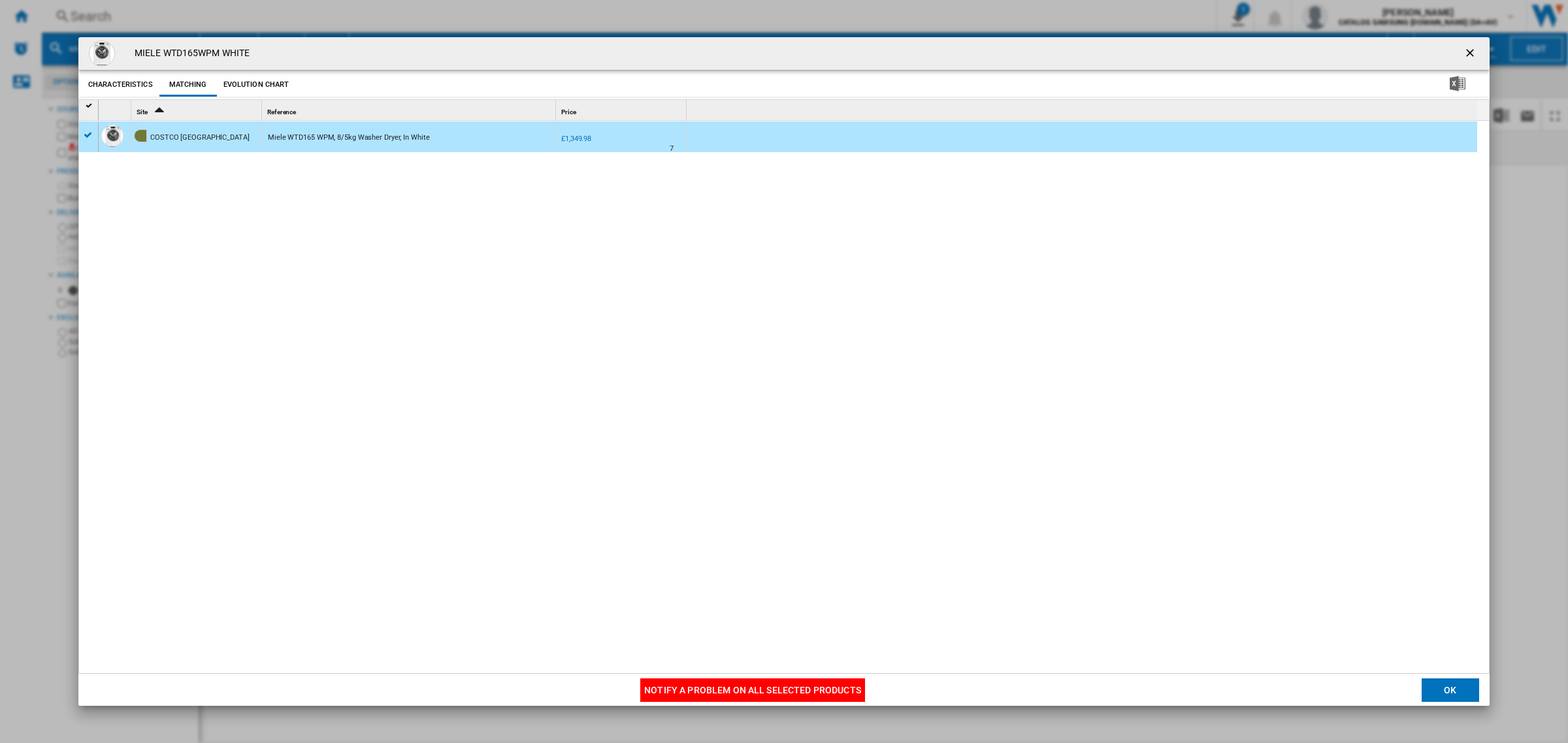
click at [748, 688] on button "Notify a problem on all selected products" at bounding box center [752, 690] width 224 height 23
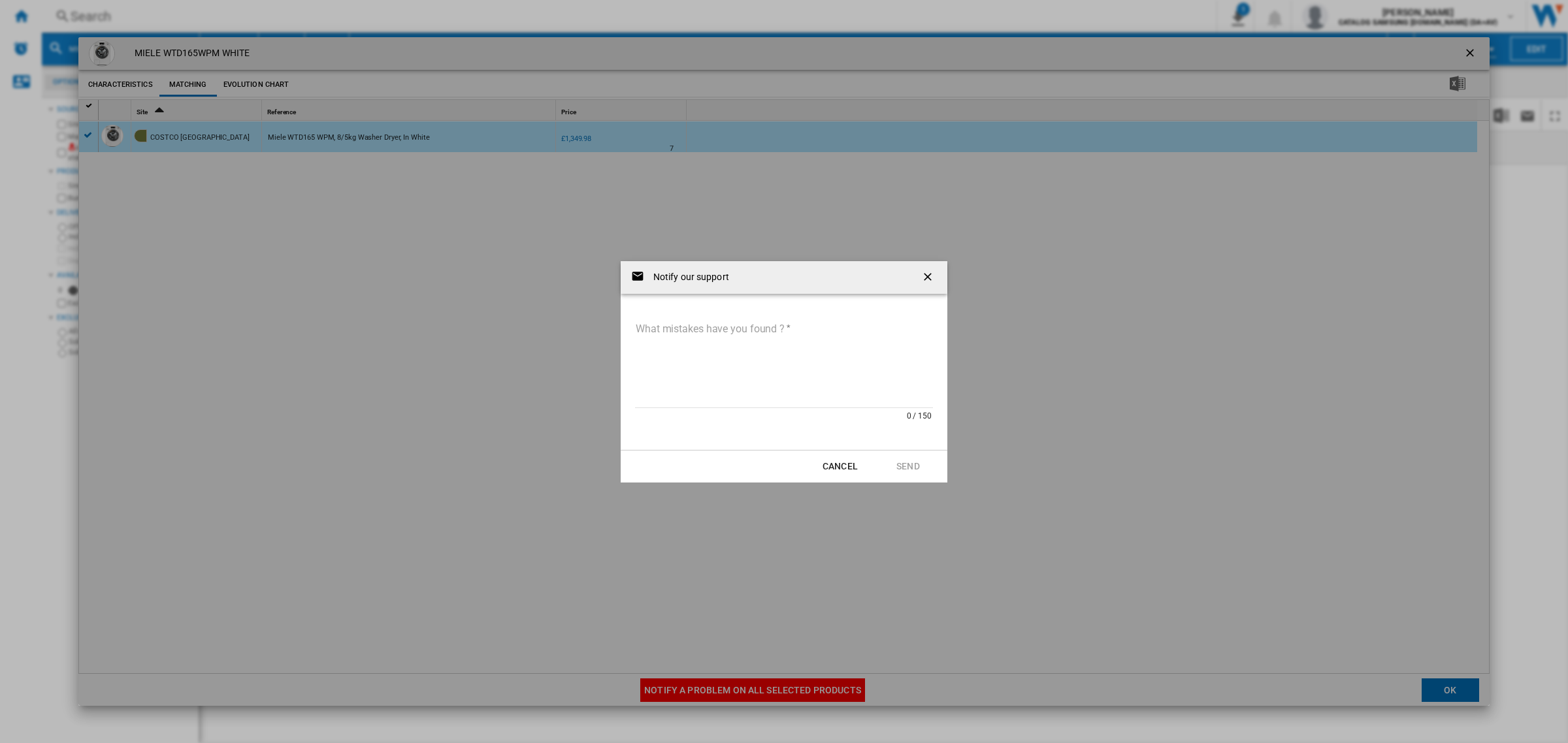
click at [724, 370] on textarea "What mistakes have you found ?" at bounding box center [784, 364] width 298 height 89
paste textarea "**********"
type textarea "**********"
click at [908, 441] on form "**********" at bounding box center [784, 372] width 327 height 156
click at [911, 463] on button "Send" at bounding box center [907, 466] width 57 height 23
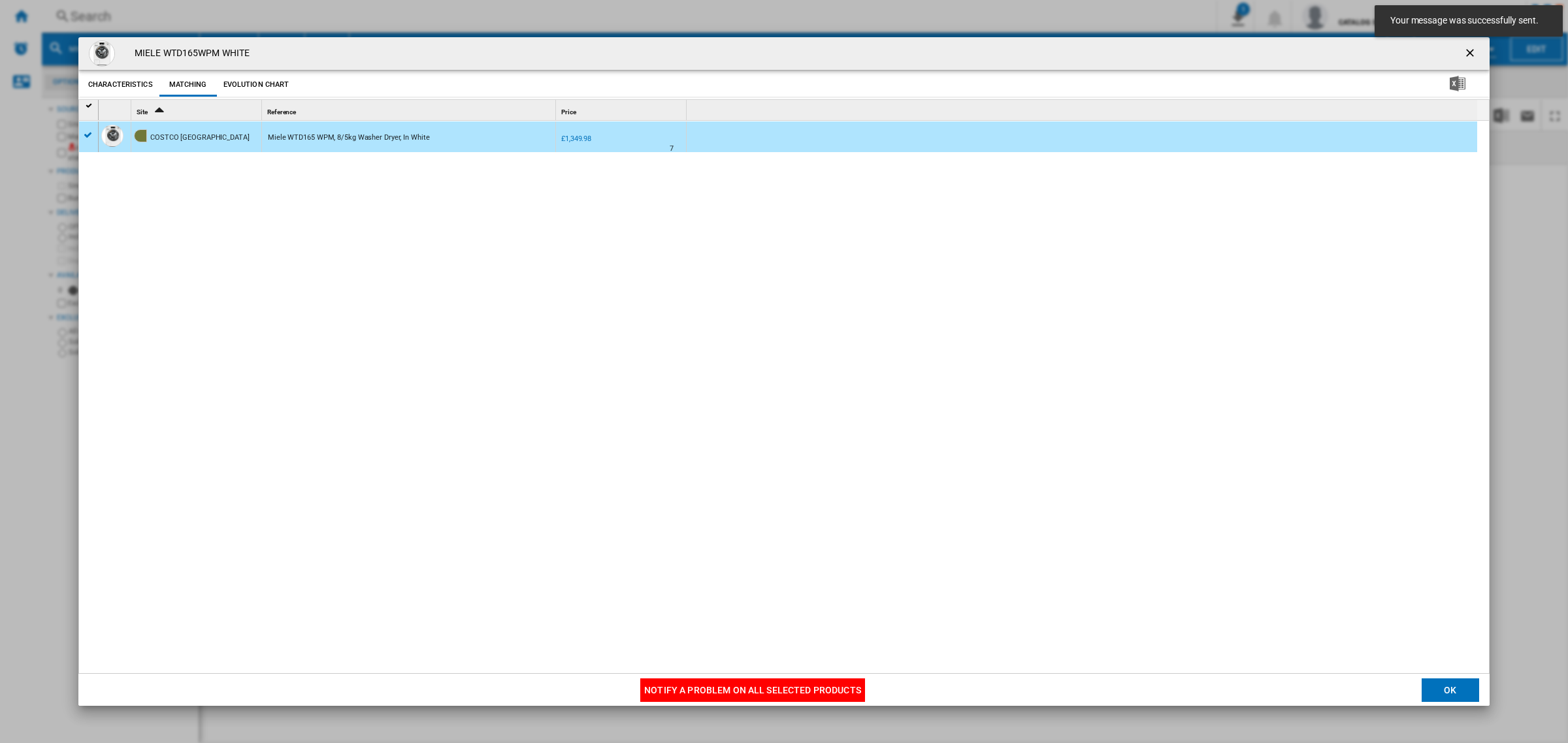
click at [1467, 60] on ng-md-icon "getI18NText('BUTTONS.CLOSE_DIALOG')" at bounding box center [1470, 54] width 16 height 16
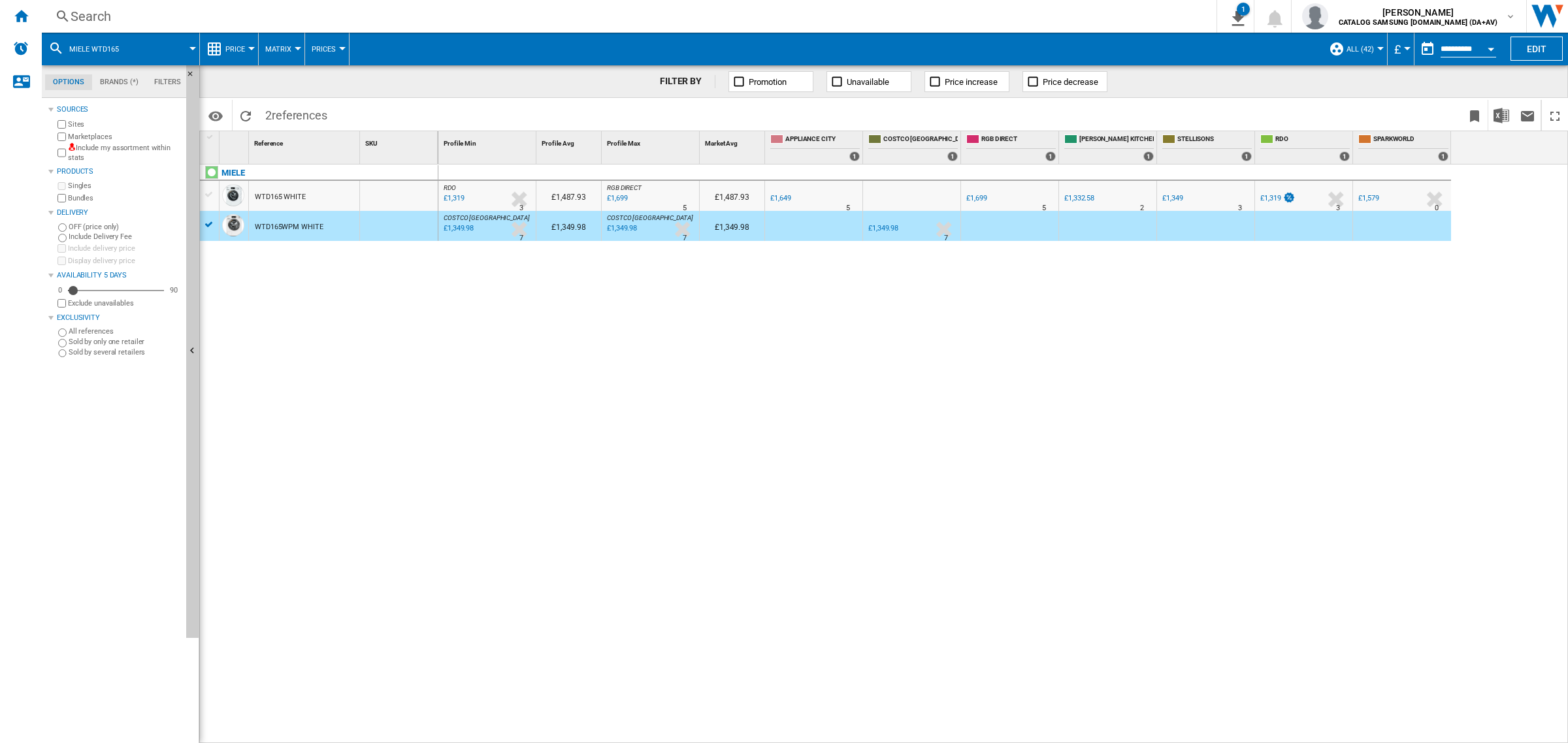
drag, startPoint x: 622, startPoint y: 421, endPoint x: 478, endPoint y: 225, distance: 243.2
click at [621, 419] on div "RDO : RDO -1.0 % £1,319 % N/A 3 RDO : RDO £1,487.93 RGB DIRECT : UK RGB DIRECT …" at bounding box center [1003, 454] width 1130 height 580
click at [363, 8] on div "Search" at bounding box center [626, 17] width 1112 height 18
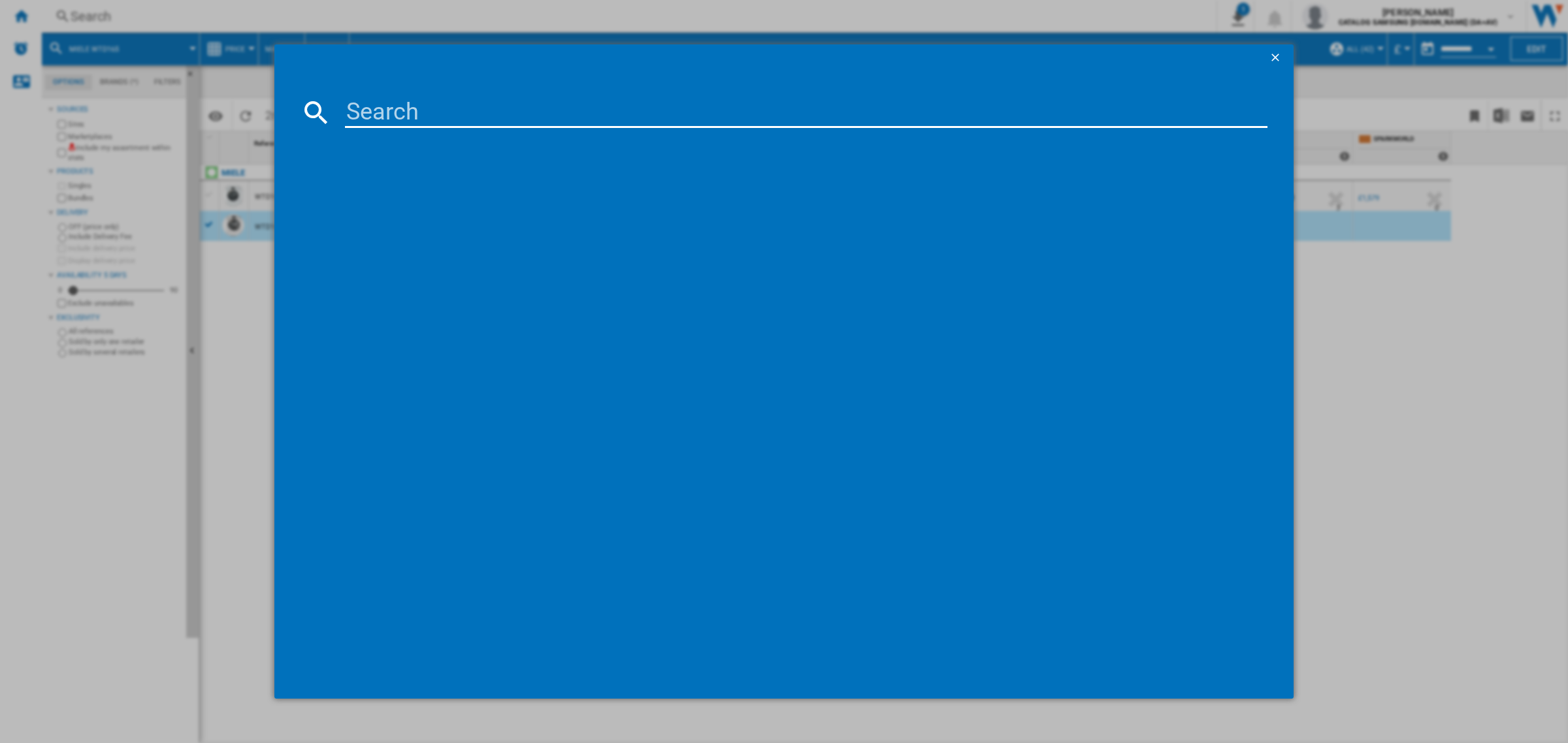
type input "DYSON CYCLONE V10 ABSOLUTE"
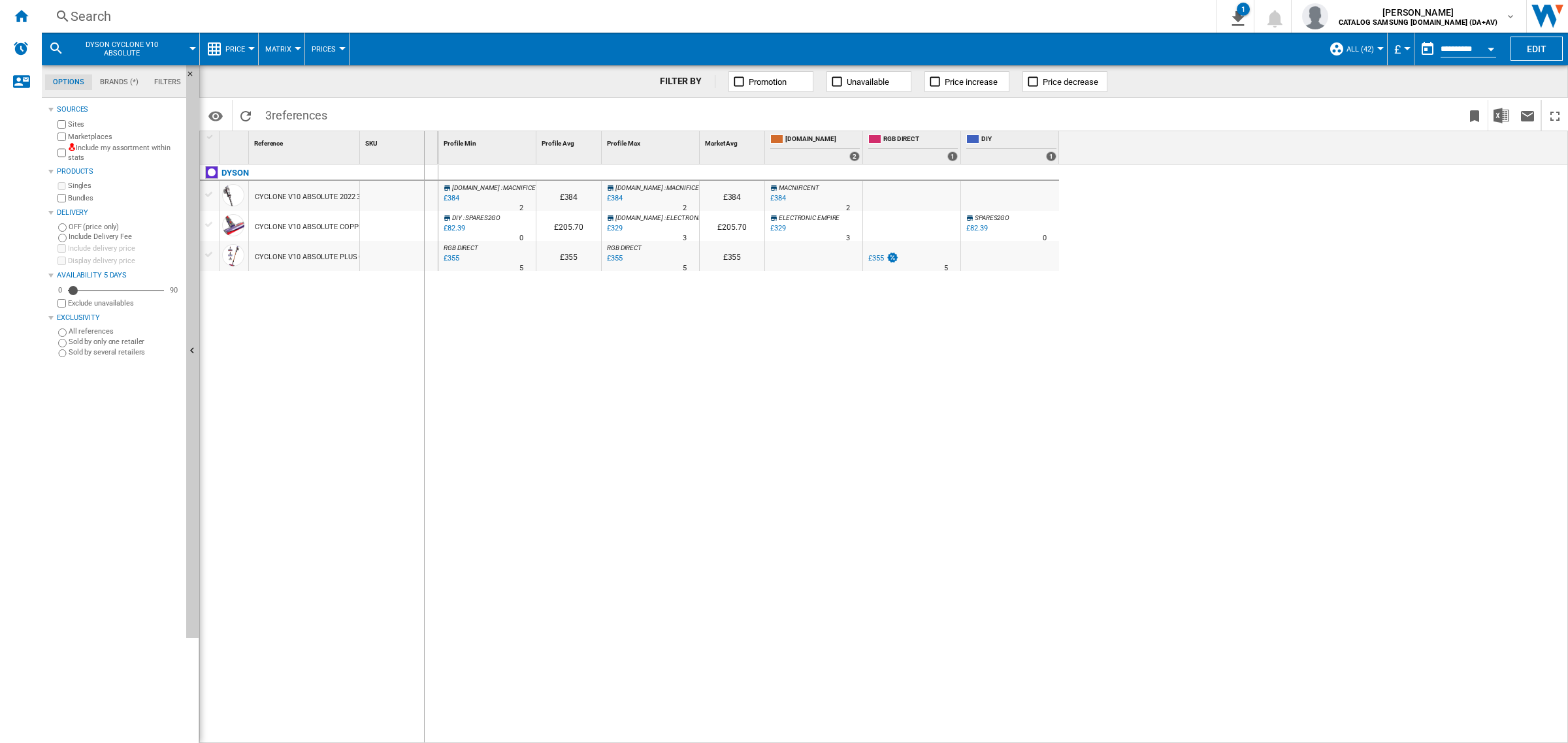
drag, startPoint x: 361, startPoint y: 154, endPoint x: 423, endPoint y: 157, distance: 62.1
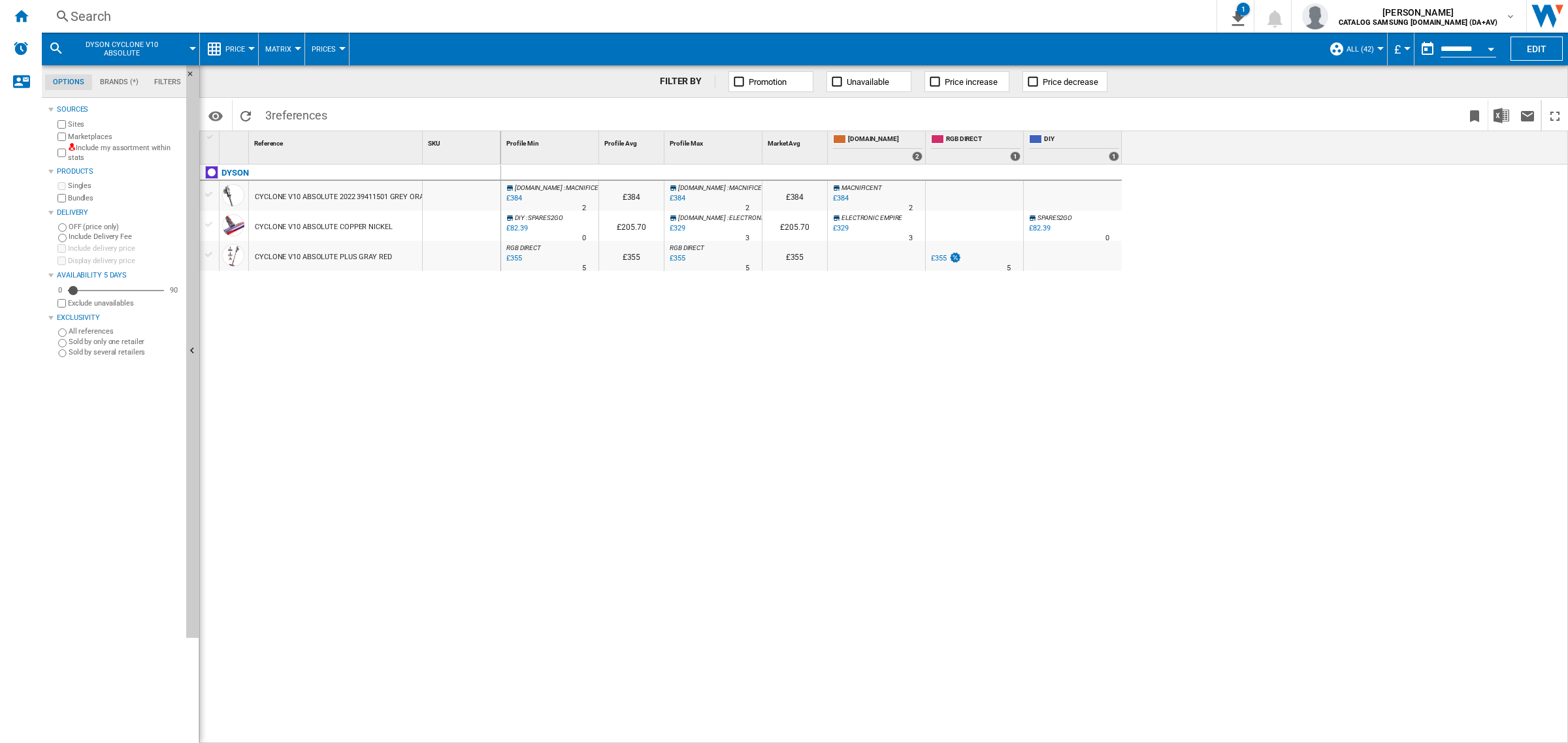
click at [429, 382] on div "DYSON CYCLONE V10 ABSOLUTE 2022 39411501 GREY ORANGE CYCLONE V10 ABSOLUTE COPPE…" at bounding box center [350, 451] width 301 height 573
click at [841, 198] on div "£384" at bounding box center [840, 198] width 16 height 8
click at [837, 220] on icon at bounding box center [834, 218] width 7 height 7
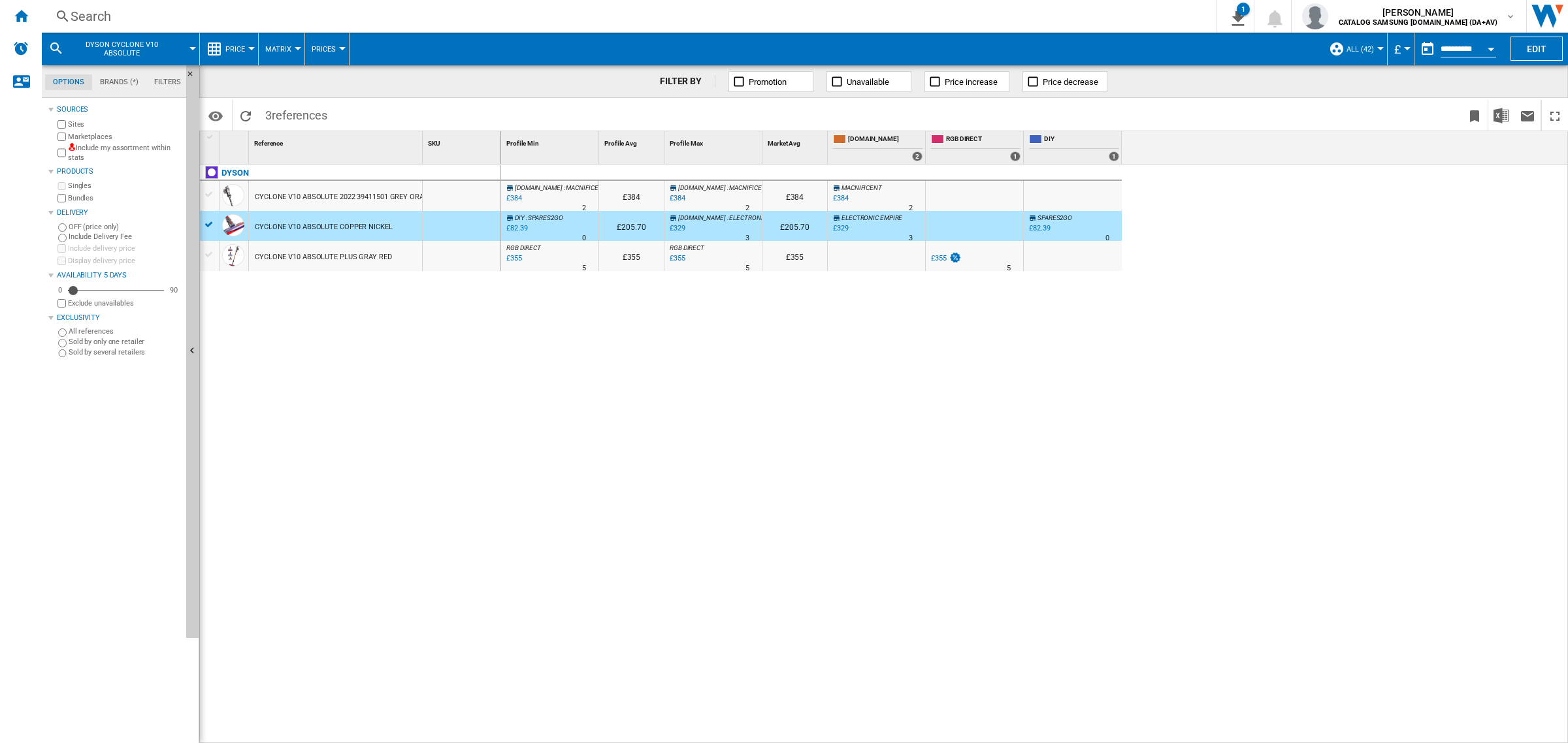
click at [838, 224] on div "£329" at bounding box center [840, 228] width 16 height 8
click at [388, 194] on div "CYCLONE V10 ABSOLUTE 2022 39411501 GREY ORANGE" at bounding box center [346, 197] width 183 height 30
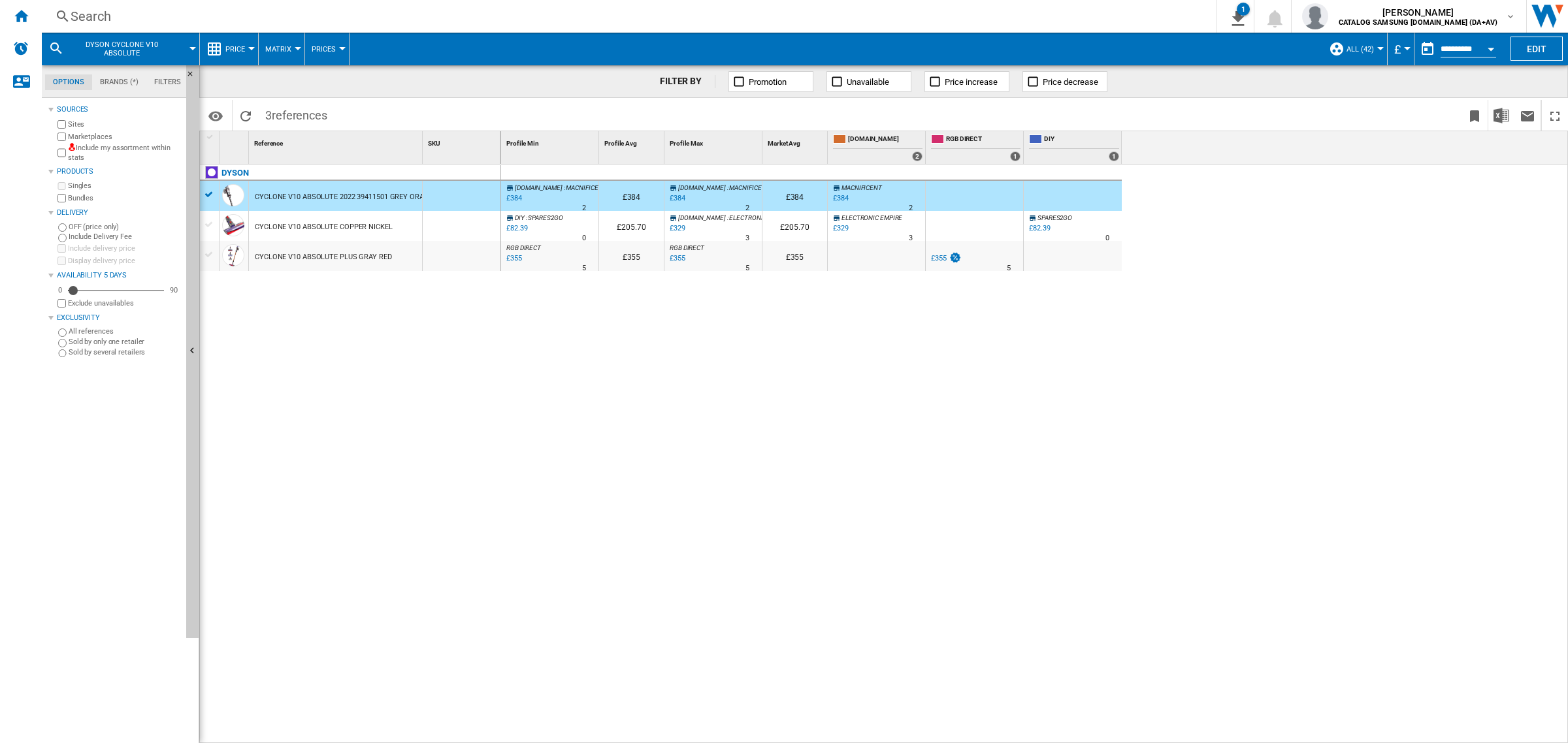
click at [844, 198] on div "£384" at bounding box center [840, 198] width 16 height 8
click at [358, 18] on div "Search" at bounding box center [626, 17] width 1112 height 18
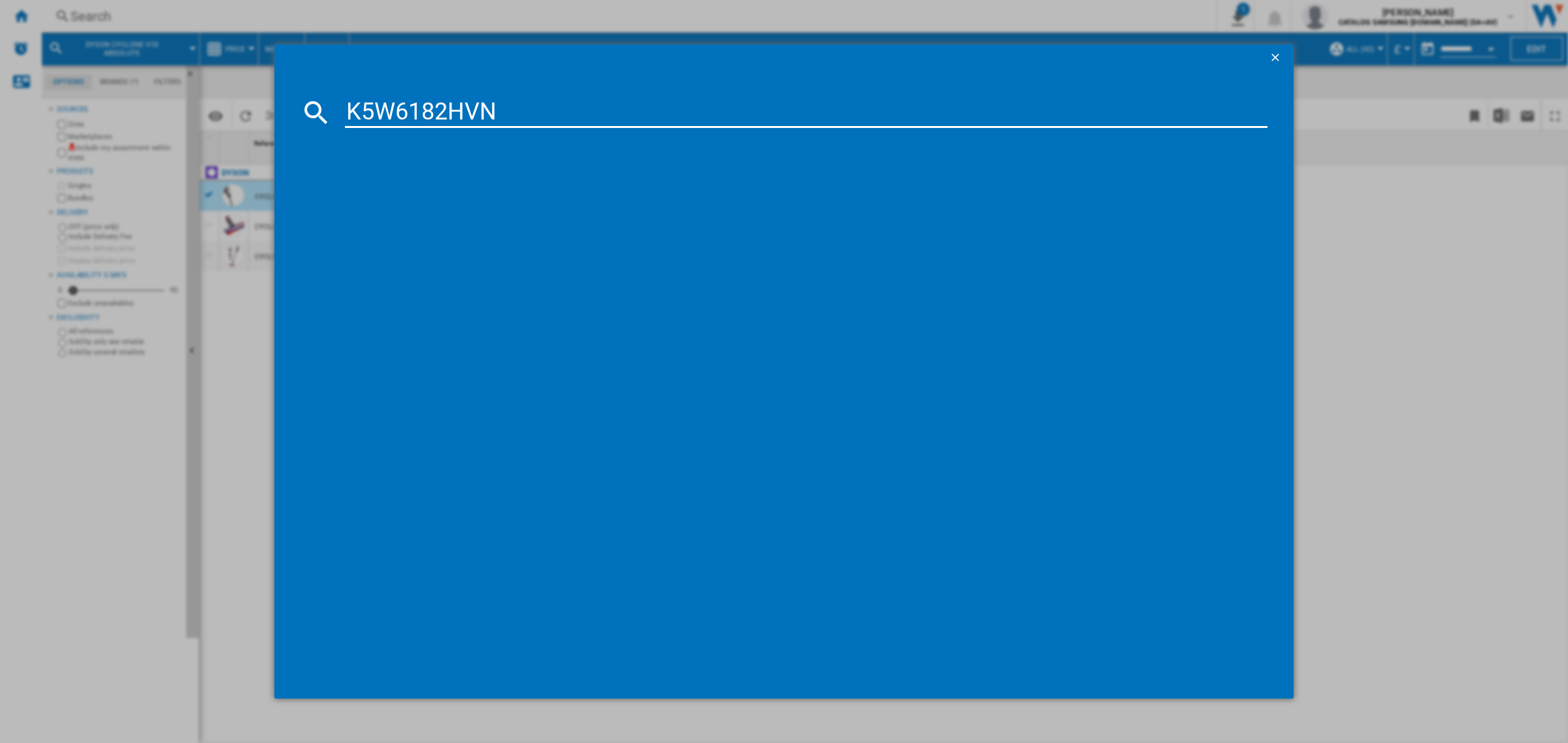
type input "K5W6182HVN"
click at [525, 101] on input "K5W6182HVN" at bounding box center [806, 113] width 922 height 31
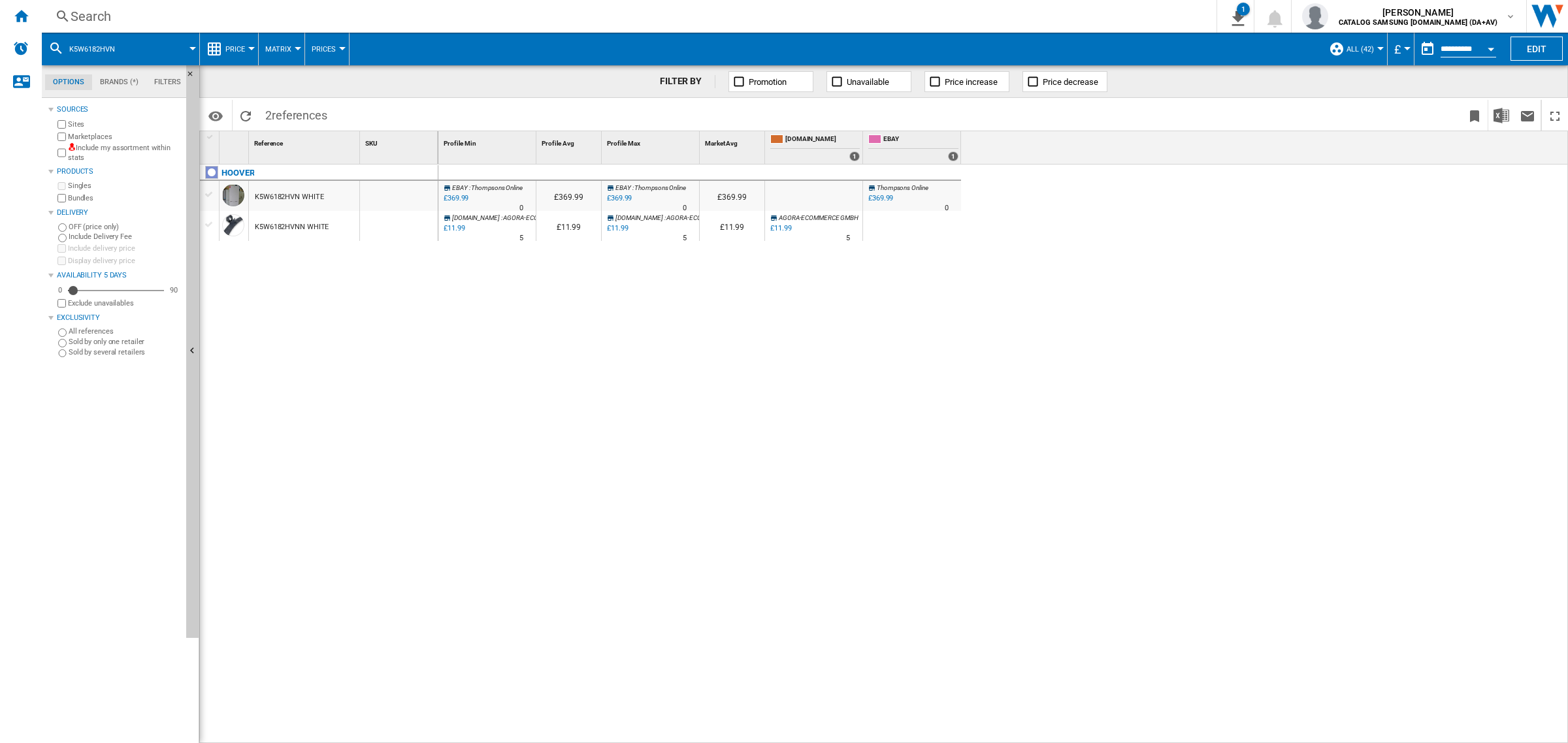
click at [397, 20] on div "Search" at bounding box center [626, 17] width 1112 height 18
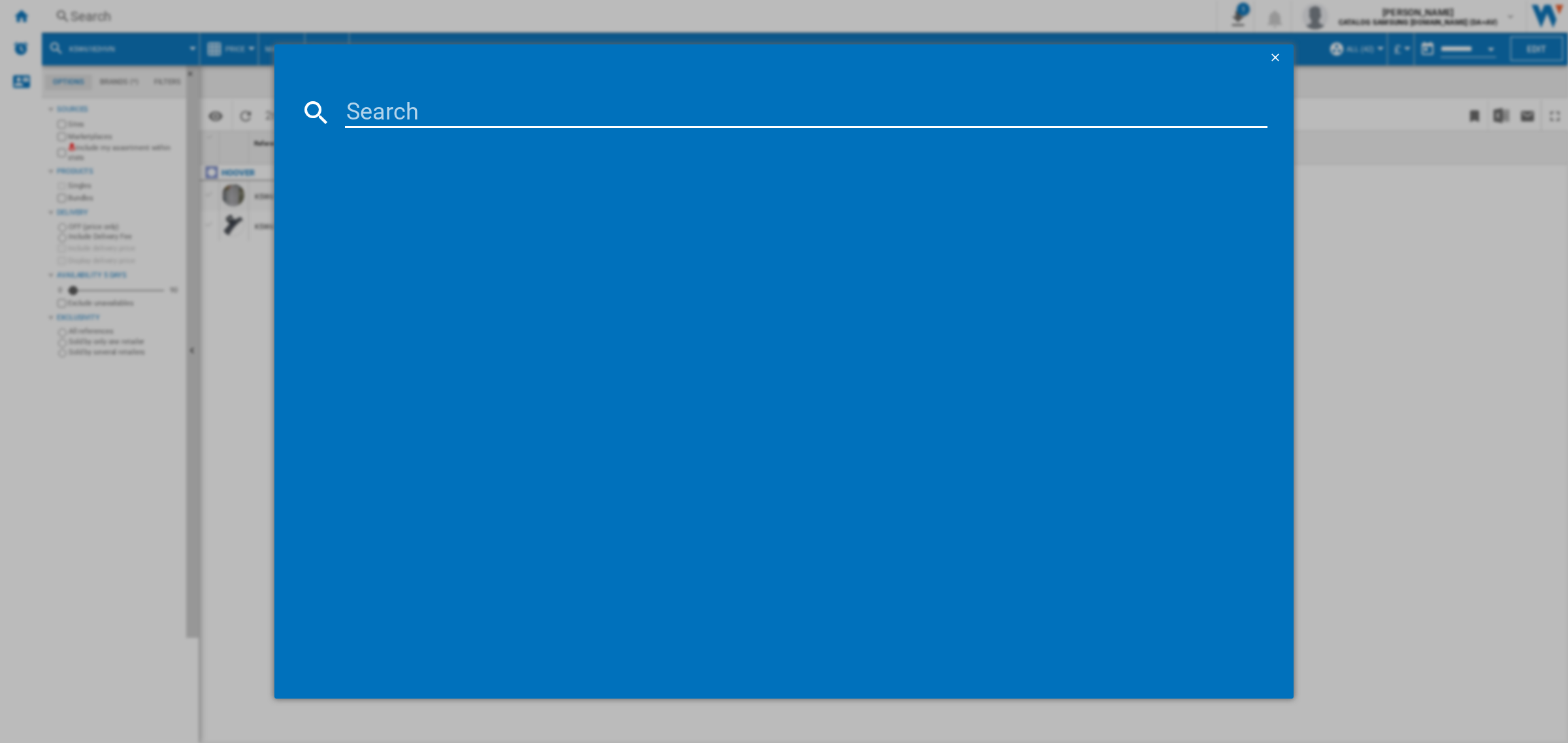
type input "RF23R62E3B1"
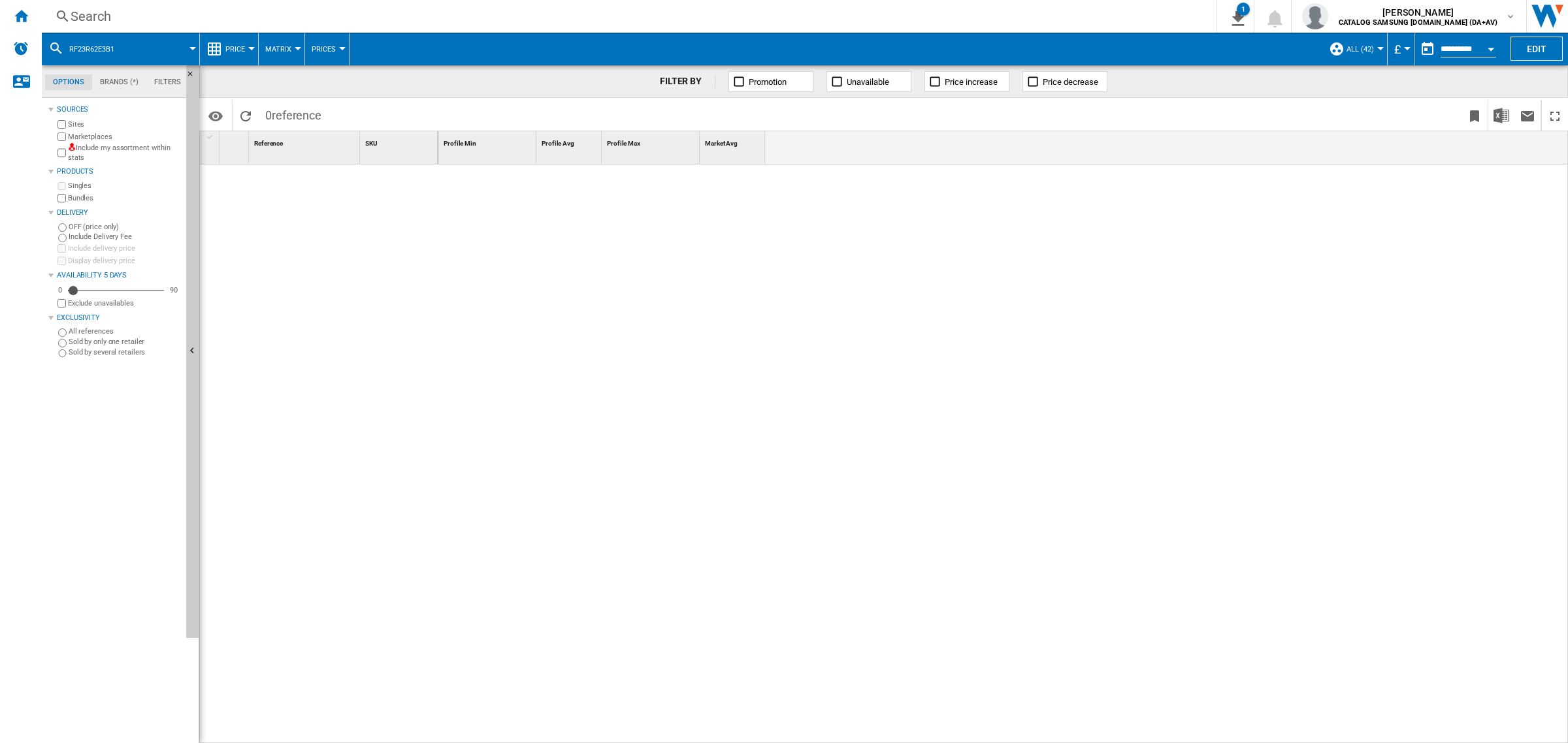
click at [227, 54] on button "Price" at bounding box center [238, 48] width 26 height 32
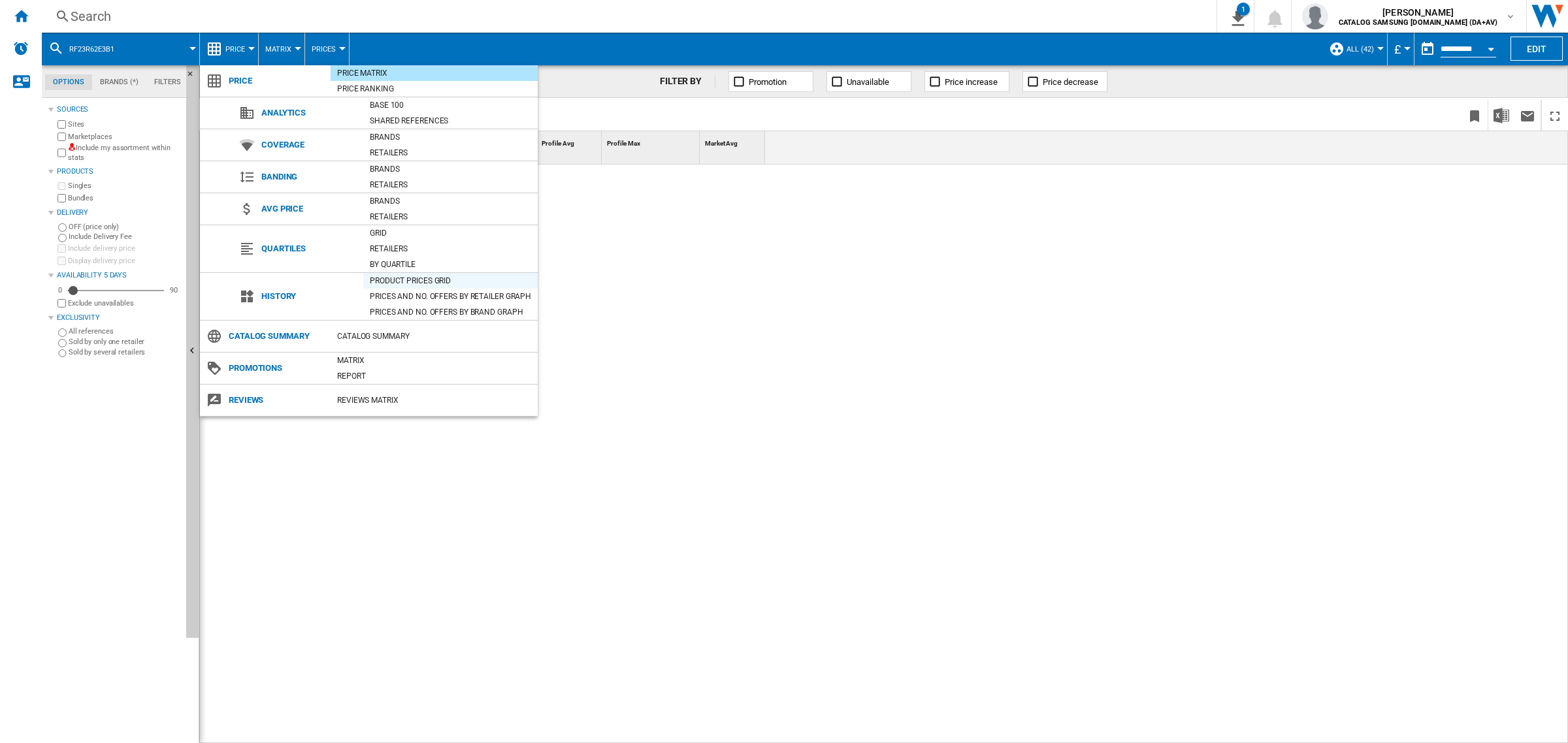
click at [457, 285] on div "Product prices grid" at bounding box center [450, 280] width 175 height 13
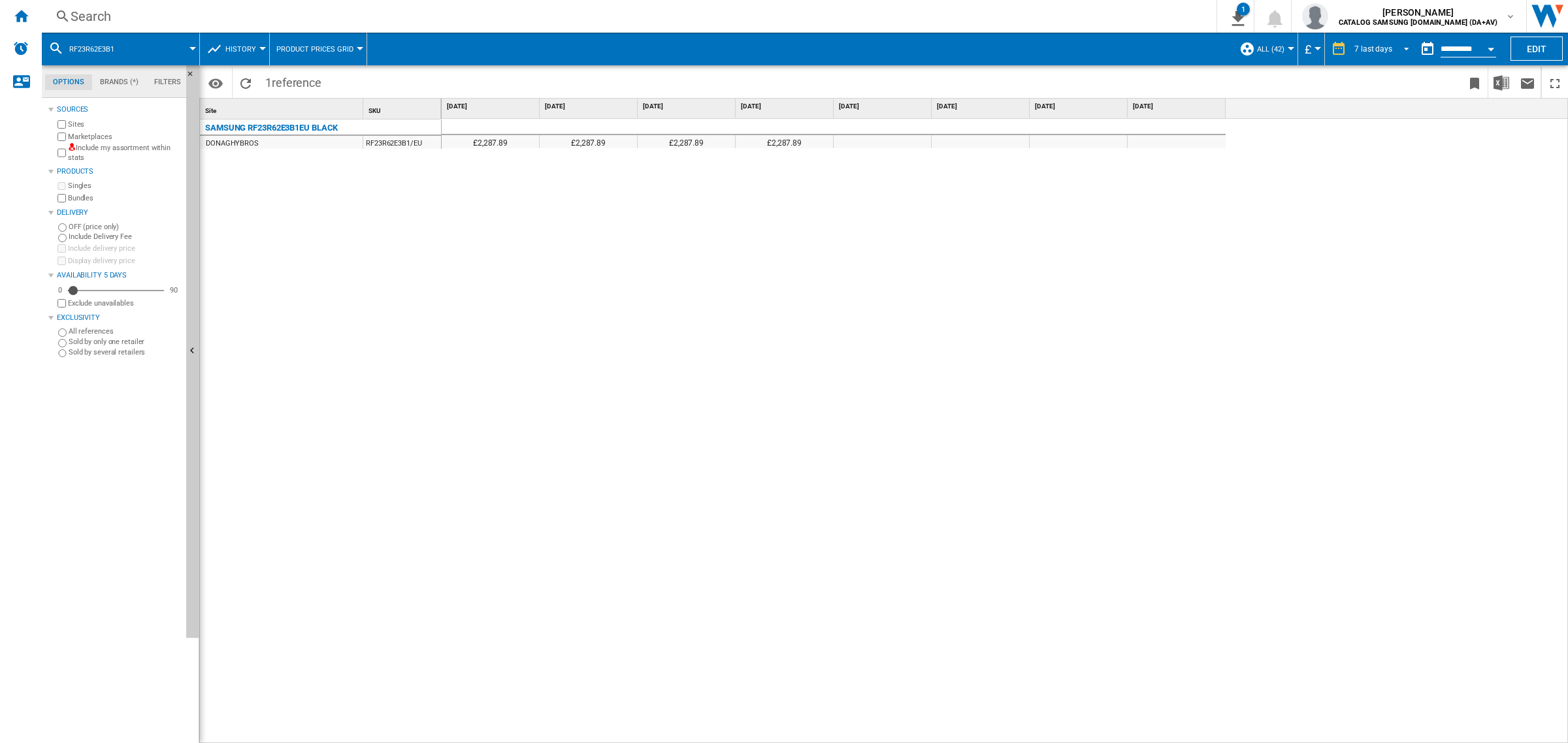
click at [1357, 57] on md-select-value "7 last days" at bounding box center [1383, 49] width 61 height 20
click at [1386, 201] on div "32 last weeks" at bounding box center [1374, 206] width 47 height 11
click at [319, 13] on div "Search" at bounding box center [626, 17] width 1112 height 18
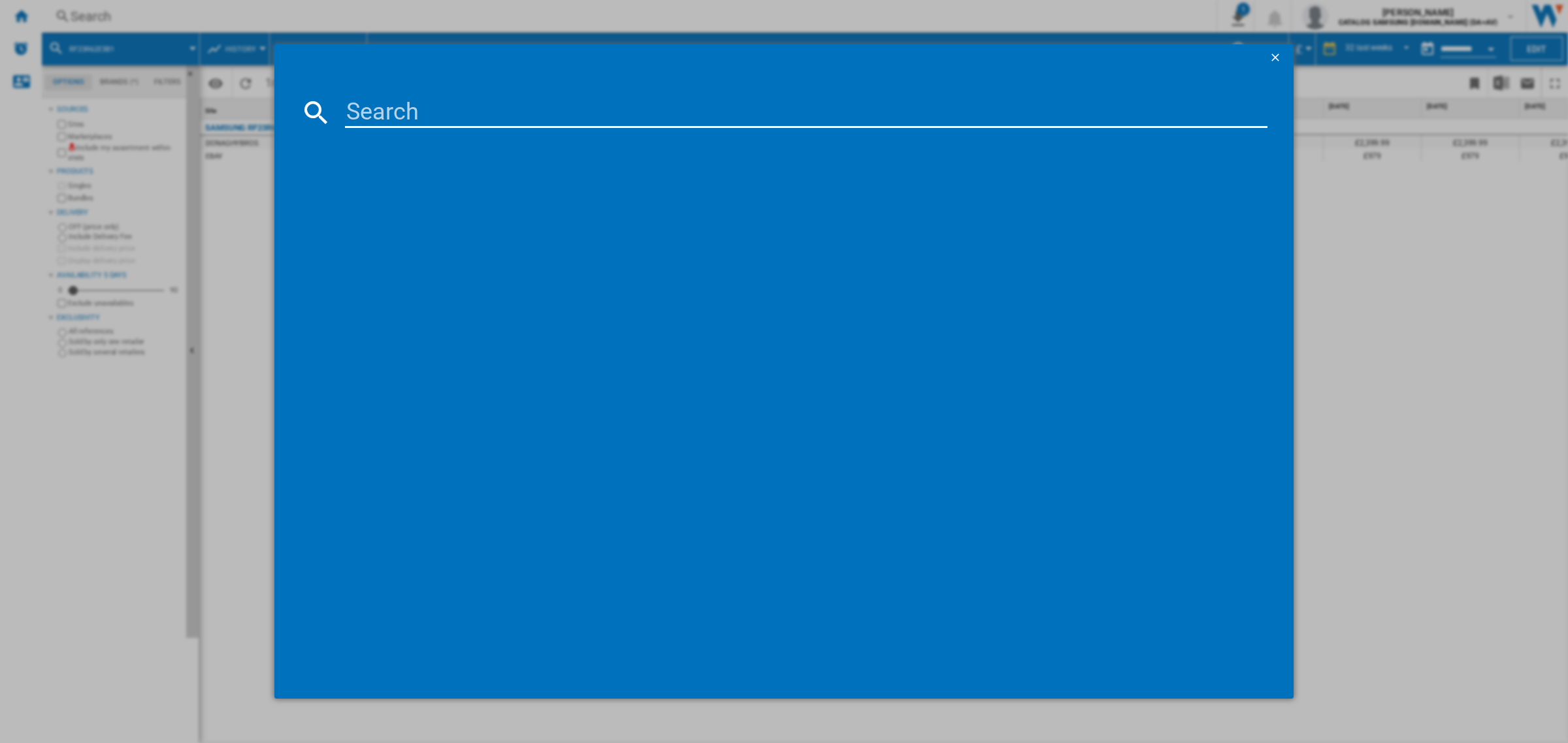
type input "RL4363SBASL"
